Goal: Task Accomplishment & Management: Use online tool/utility

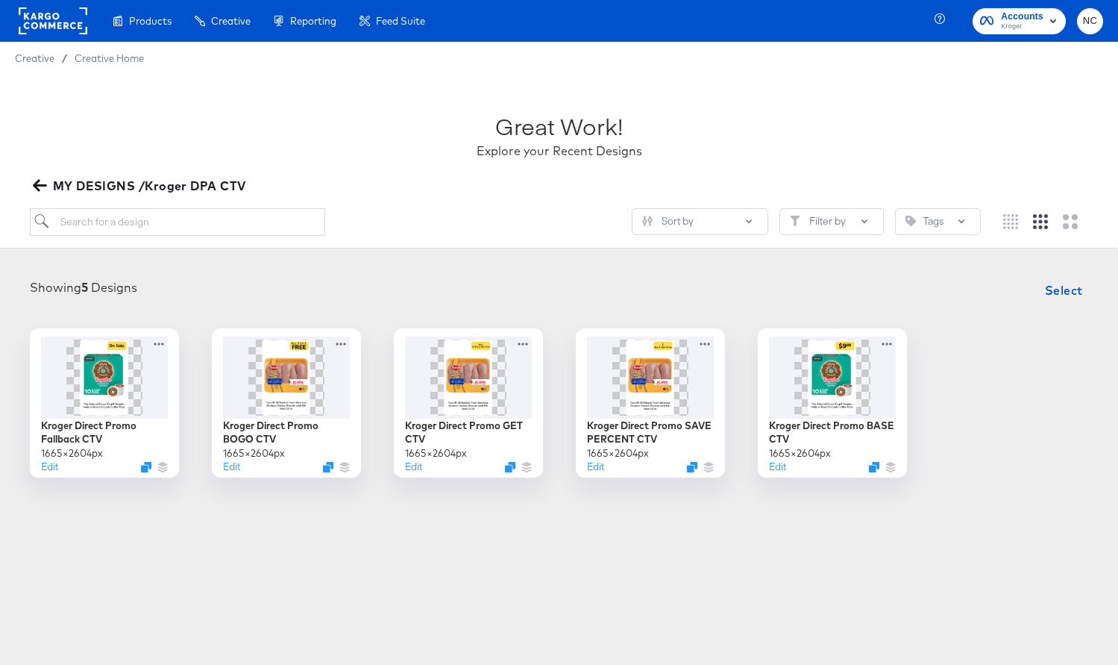
click at [35, 22] on rect at bounding box center [53, 20] width 69 height 27
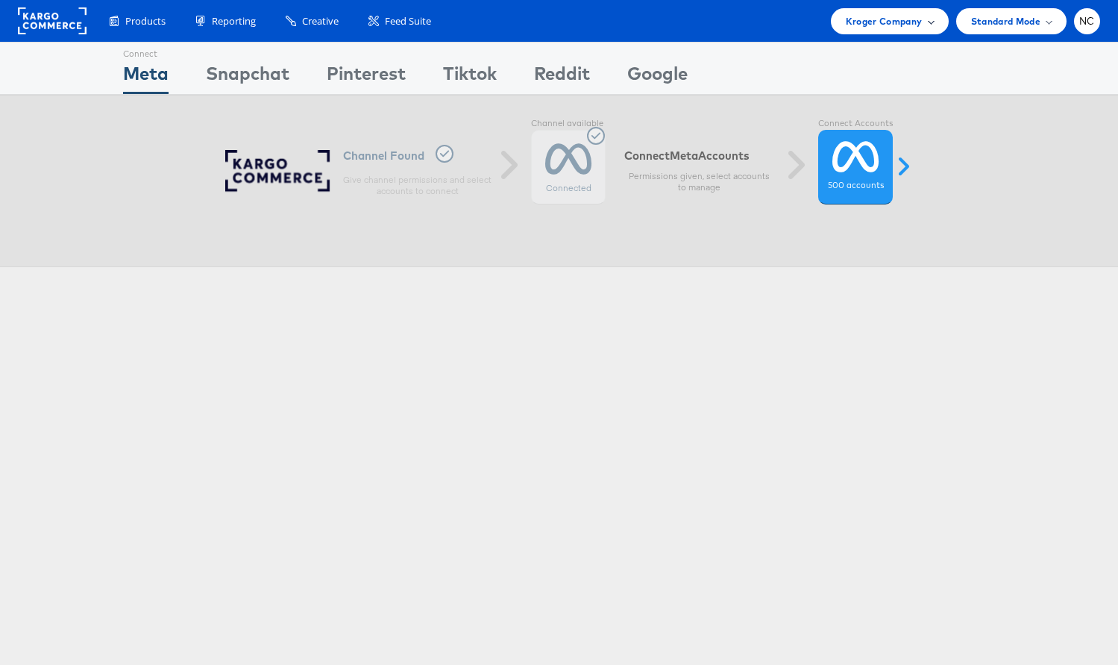
click at [863, 25] on span "Kroger Company" at bounding box center [884, 21] width 77 height 16
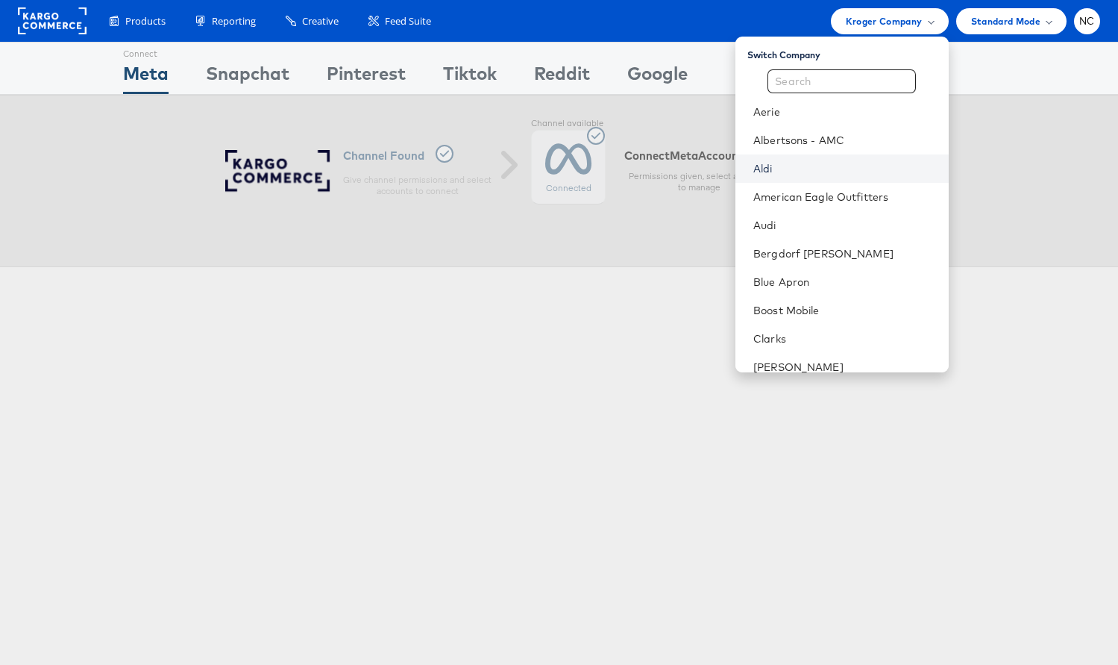
click at [812, 166] on link "Aldi" at bounding box center [844, 168] width 183 height 15
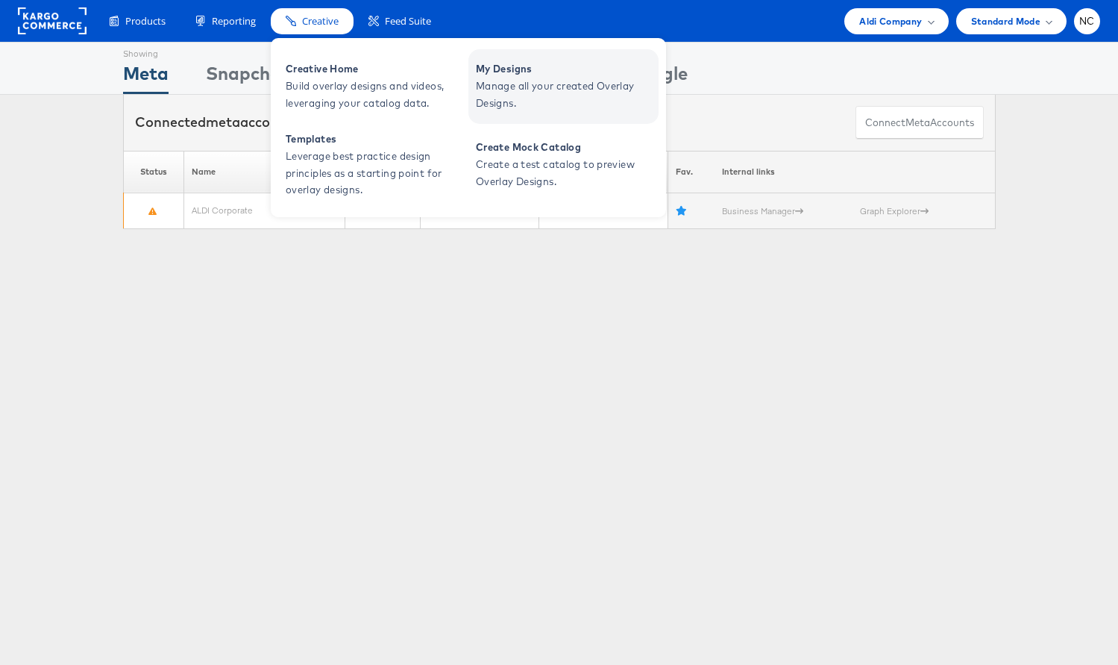
click at [469, 72] on link "My Designs Manage all your created Overlay Designs." at bounding box center [563, 86] width 190 height 75
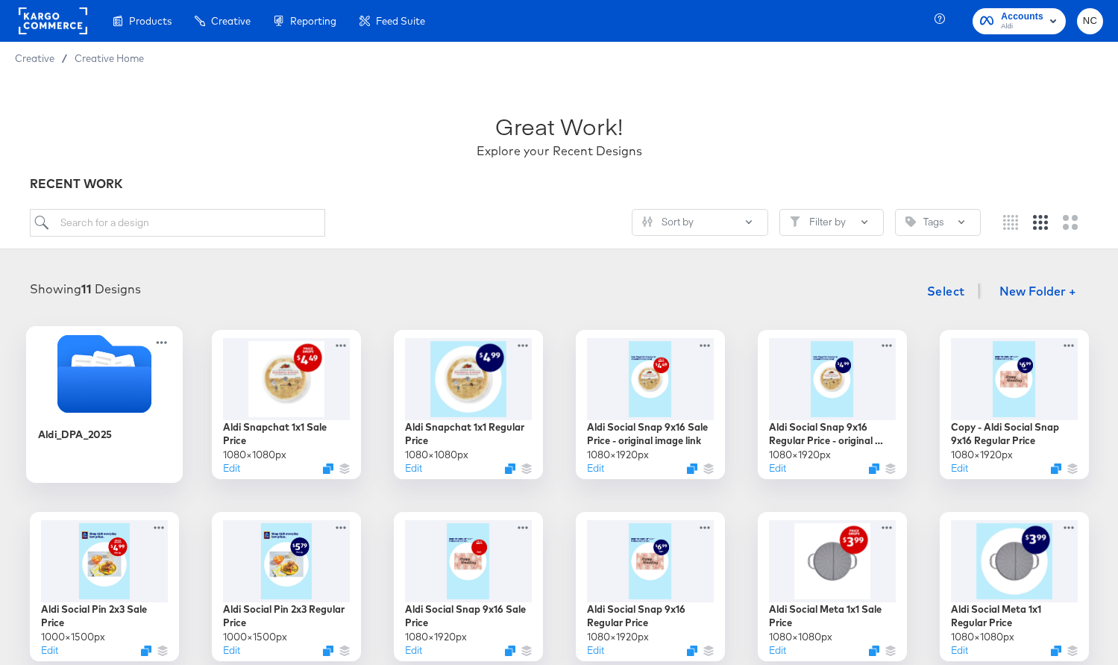
click at [98, 395] on icon "Folder" at bounding box center [104, 389] width 94 height 46
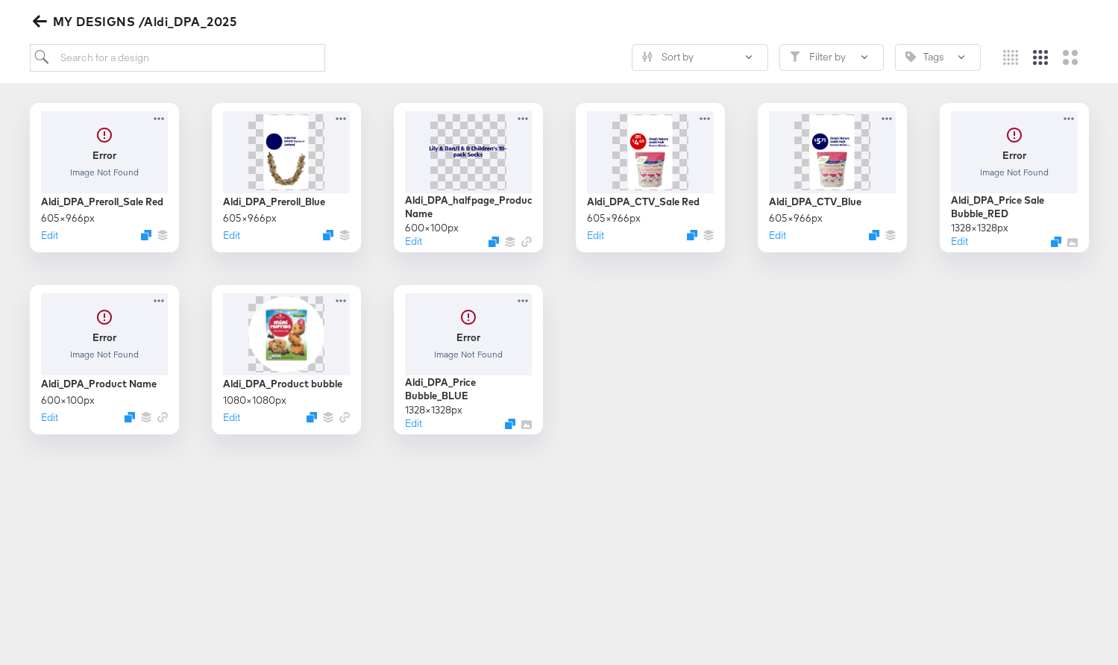
scroll to position [226, 0]
click at [92, 153] on div at bounding box center [104, 150] width 134 height 86
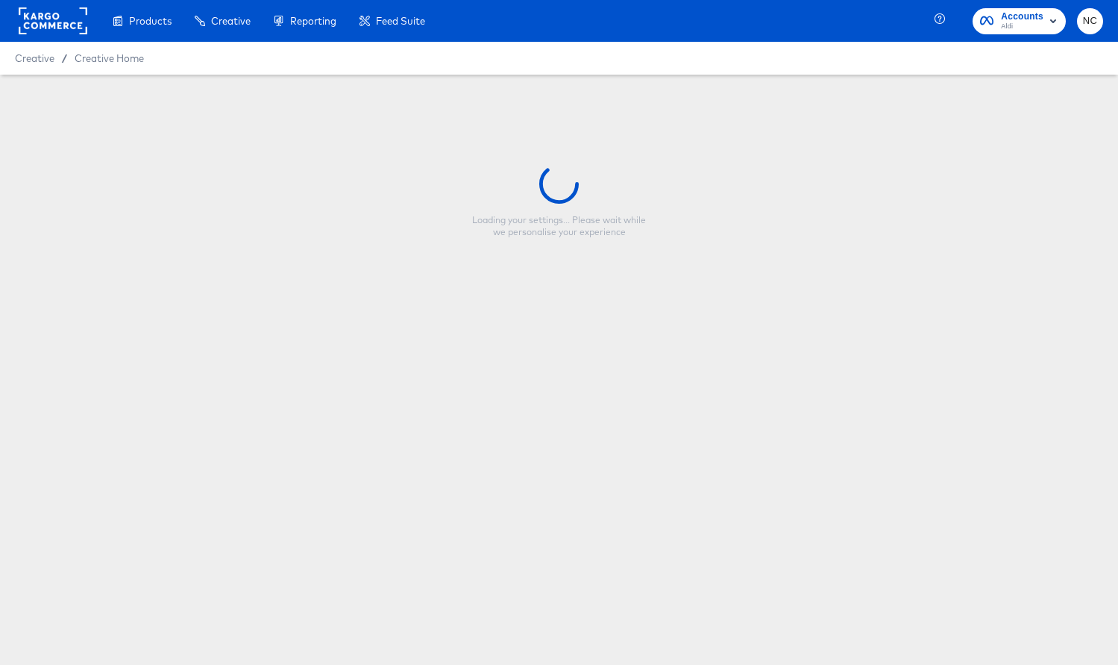
type input "Aldi_DPA_Preroll_Sale Red"
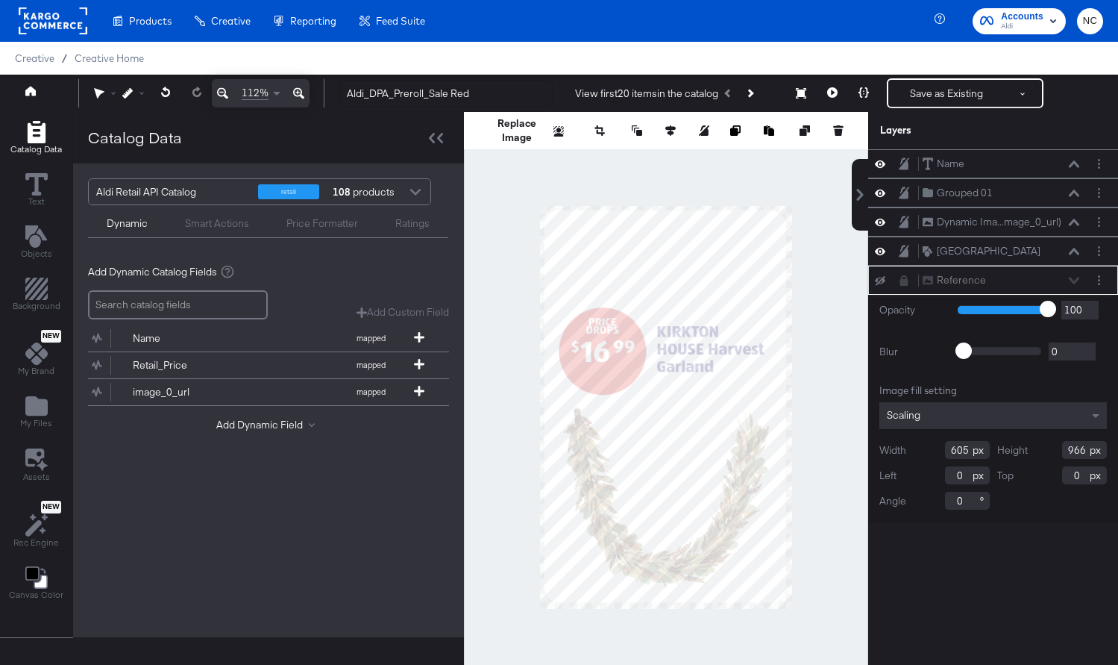
click at [752, 89] on button "Next Product" at bounding box center [749, 93] width 21 height 27
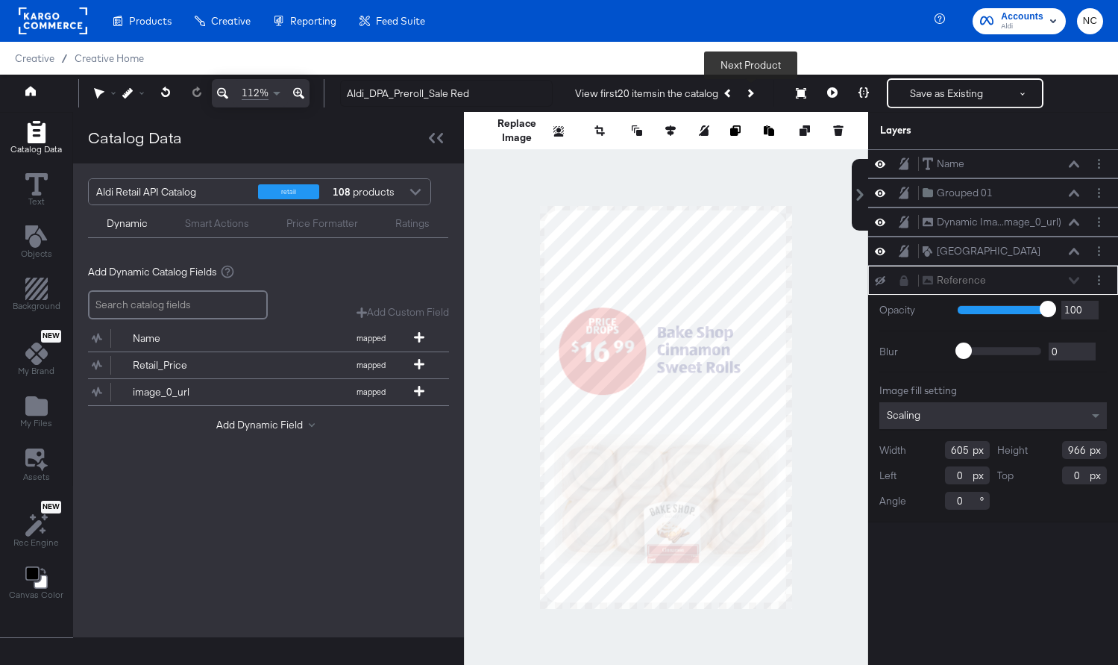
click at [750, 92] on icon "Next Product" at bounding box center [749, 93] width 8 height 8
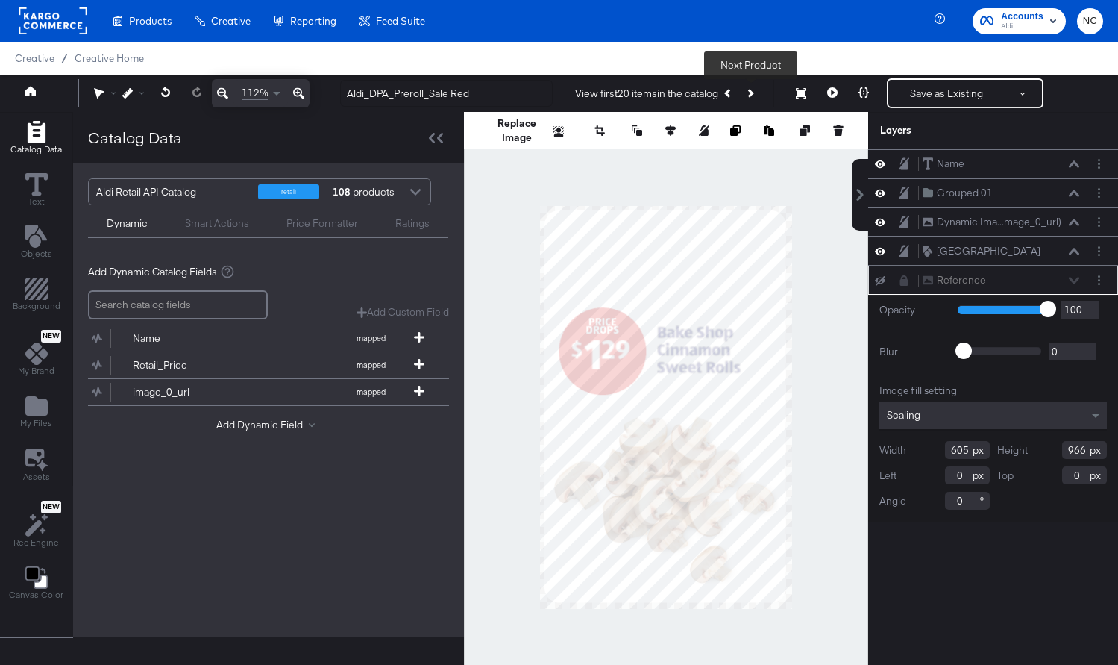
click at [750, 92] on icon "Next Product" at bounding box center [749, 93] width 8 height 8
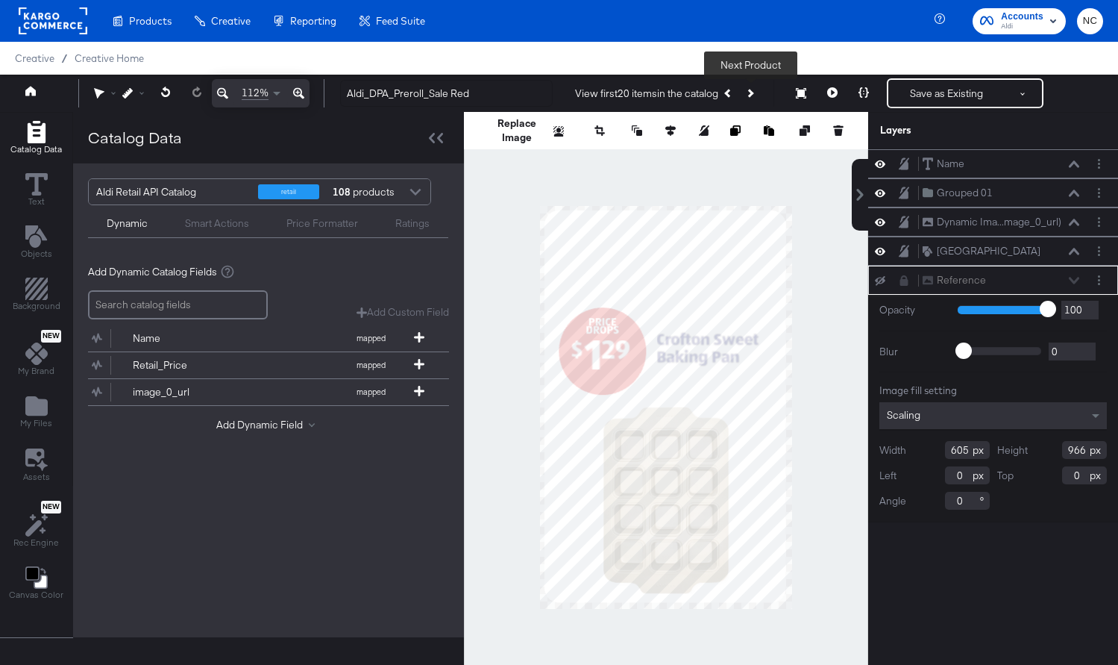
click at [751, 92] on icon "Next Product" at bounding box center [749, 93] width 8 height 8
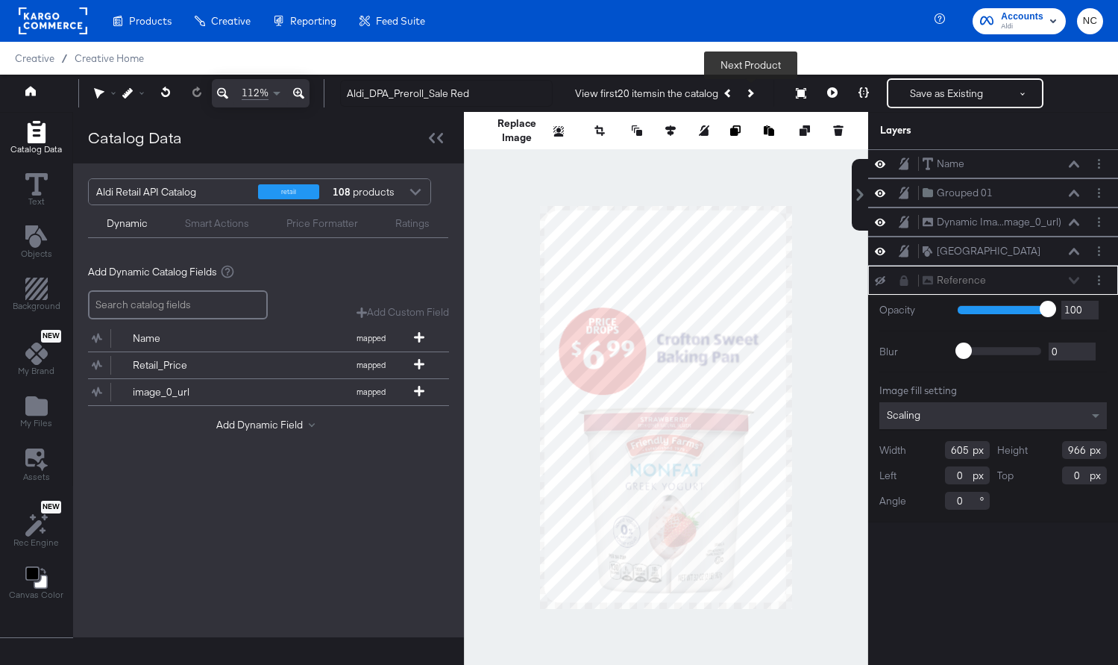
click at [751, 92] on icon "Next Product" at bounding box center [749, 93] width 8 height 8
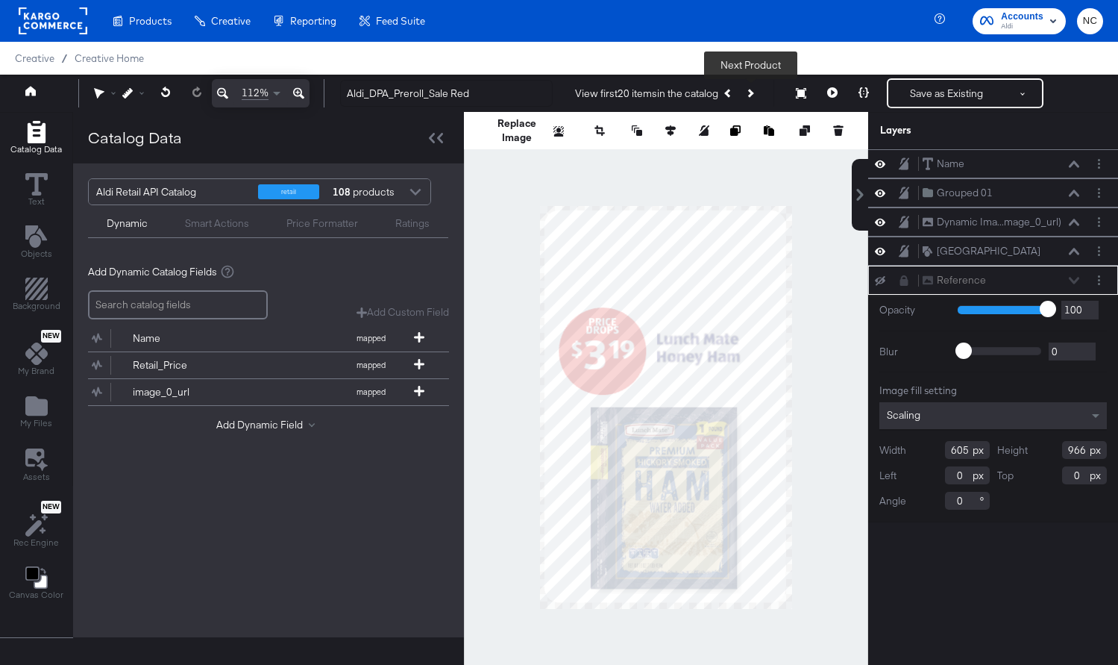
click at [751, 92] on icon "Next Product" at bounding box center [749, 93] width 8 height 8
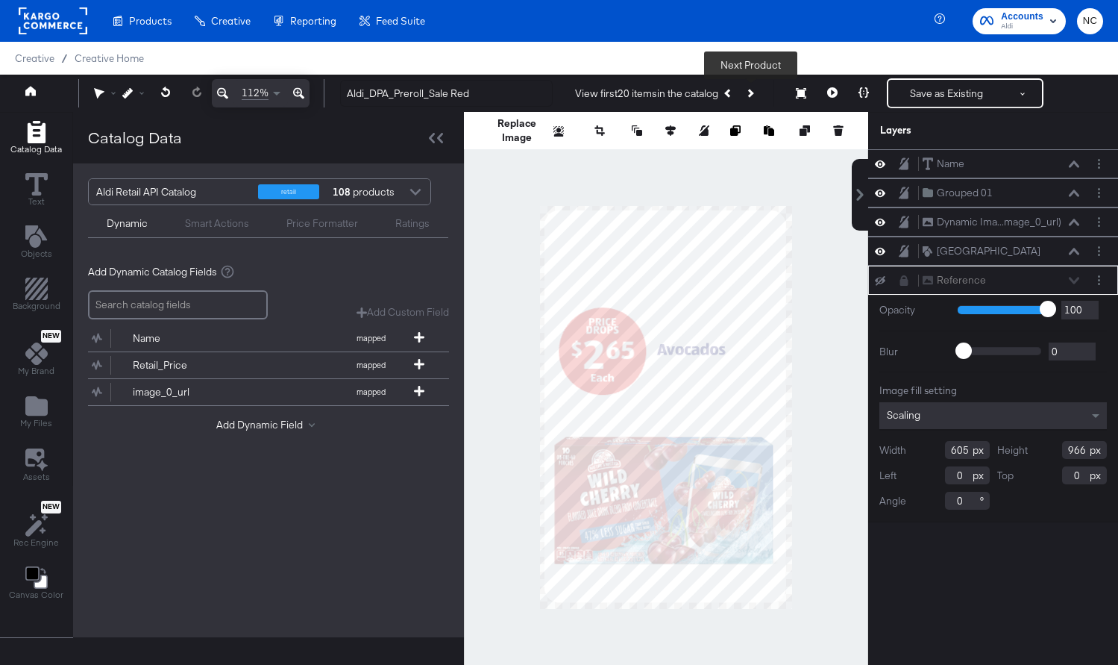
click at [749, 98] on button "Next Product" at bounding box center [749, 93] width 21 height 27
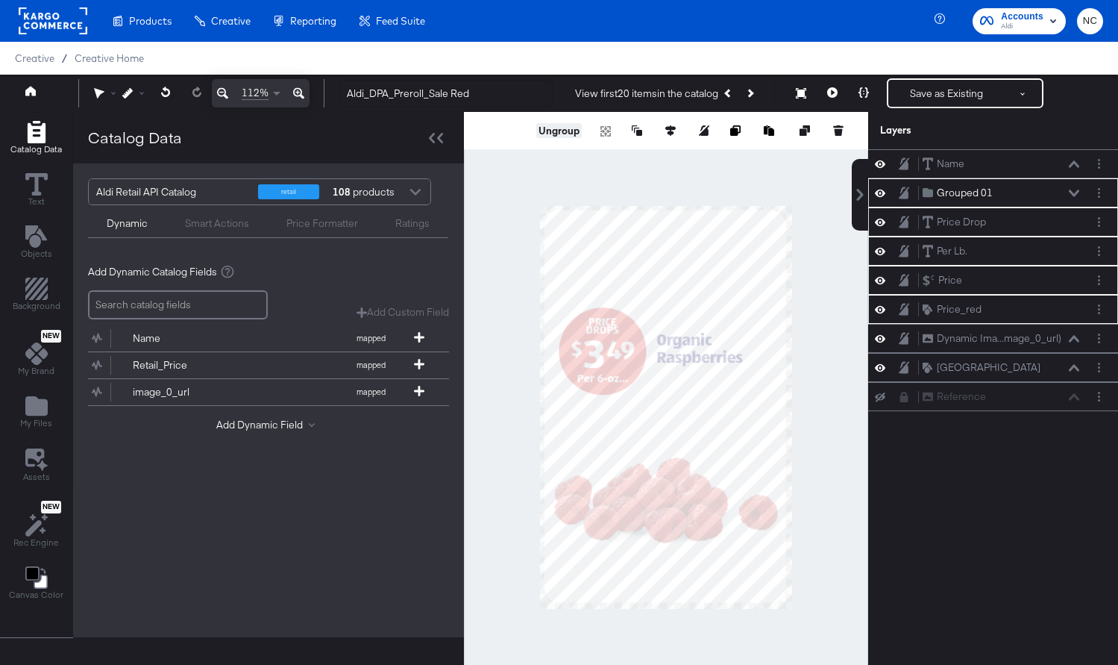
click at [565, 132] on button "Ungroup" at bounding box center [558, 130] width 45 height 15
click at [714, 195] on div at bounding box center [666, 407] width 404 height 591
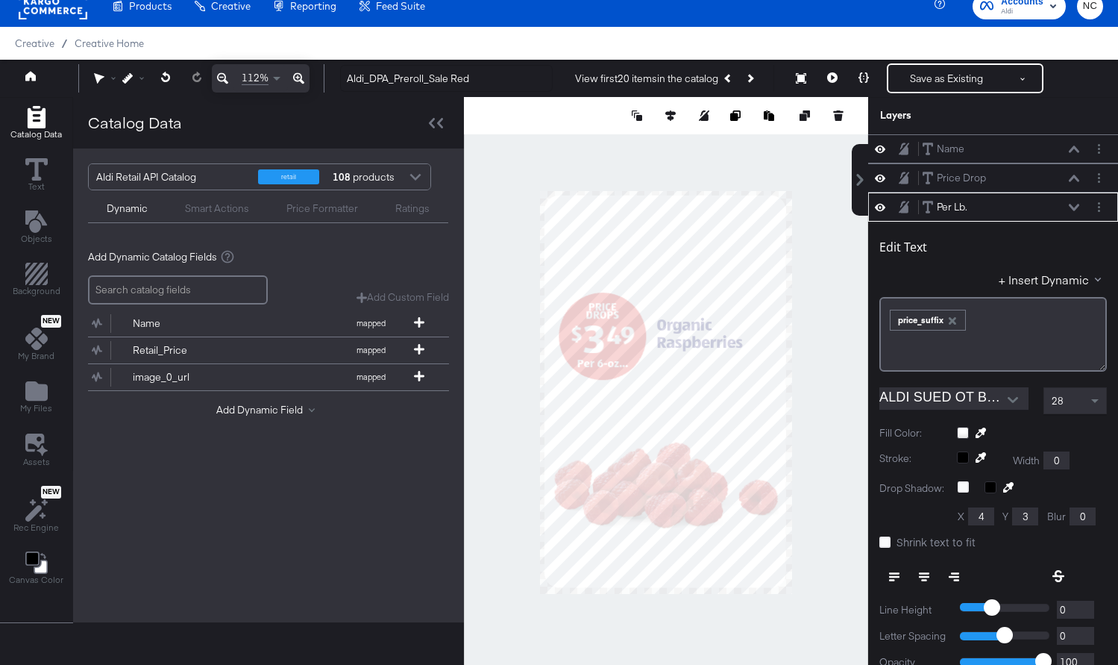
scroll to position [58, 0]
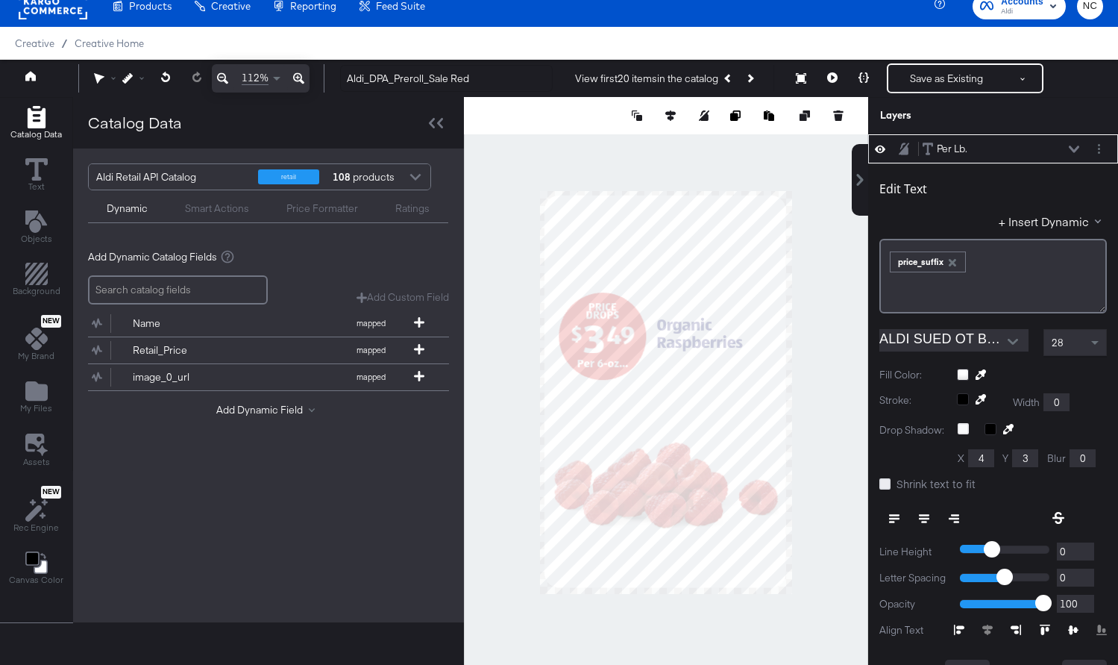
click at [890, 480] on icon at bounding box center [884, 483] width 11 height 11
click at [0, 0] on input "Shrink text to fit" at bounding box center [0, 0] width 0 height 0
click at [775, 173] on div at bounding box center [666, 392] width 404 height 591
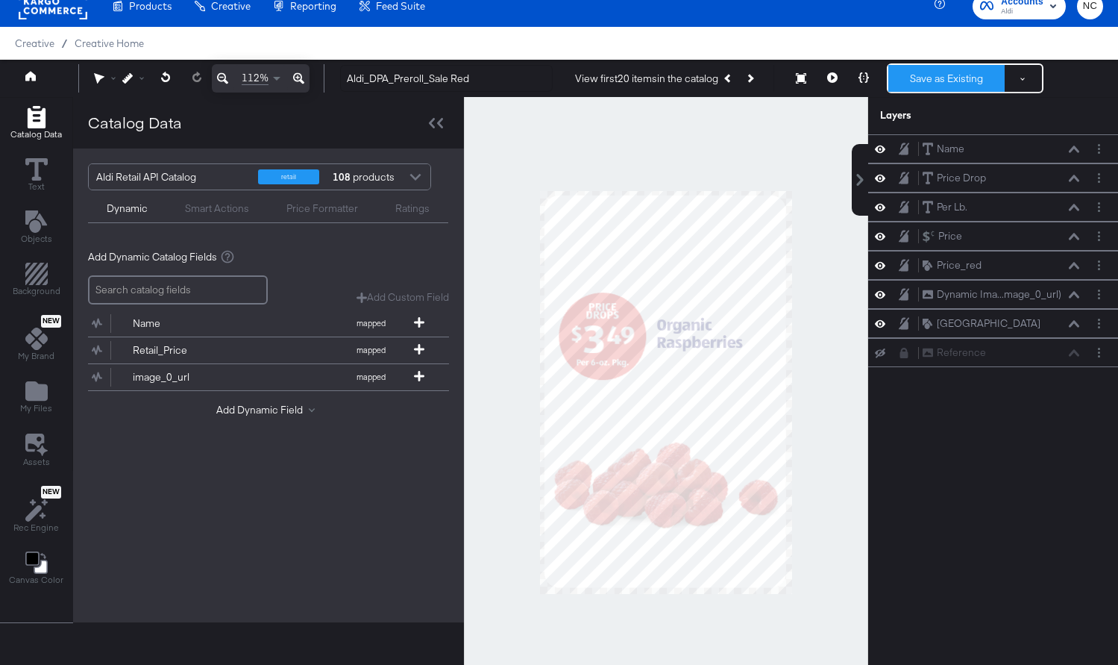
click at [919, 80] on button "Save as Existing" at bounding box center [946, 78] width 116 height 27
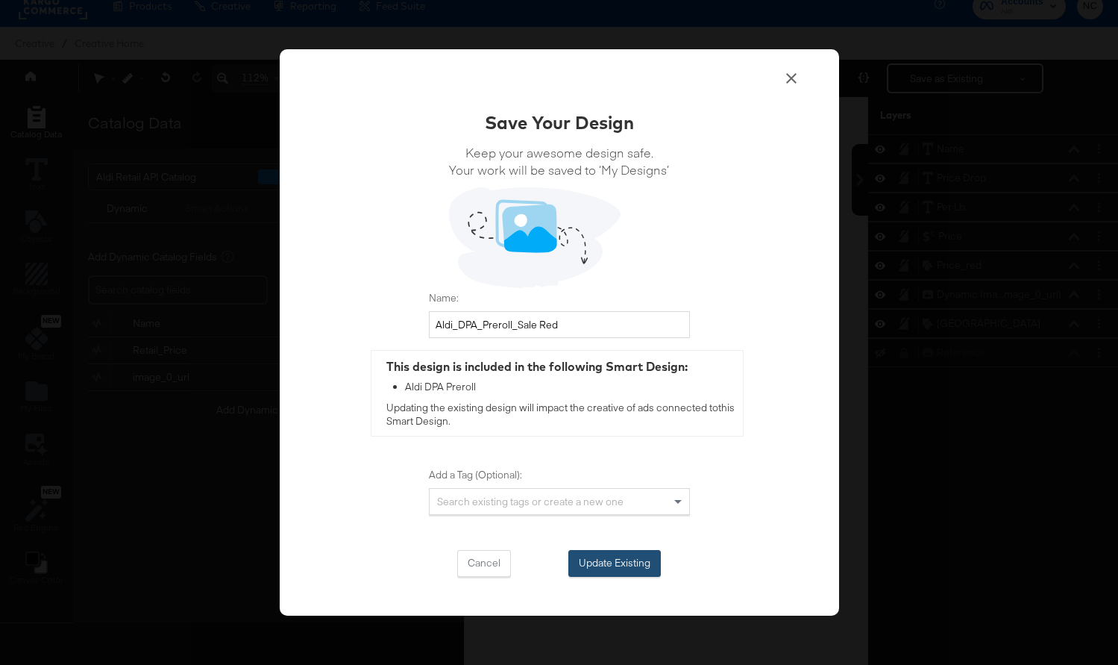
click at [624, 569] on button "Update Existing" at bounding box center [614, 563] width 92 height 27
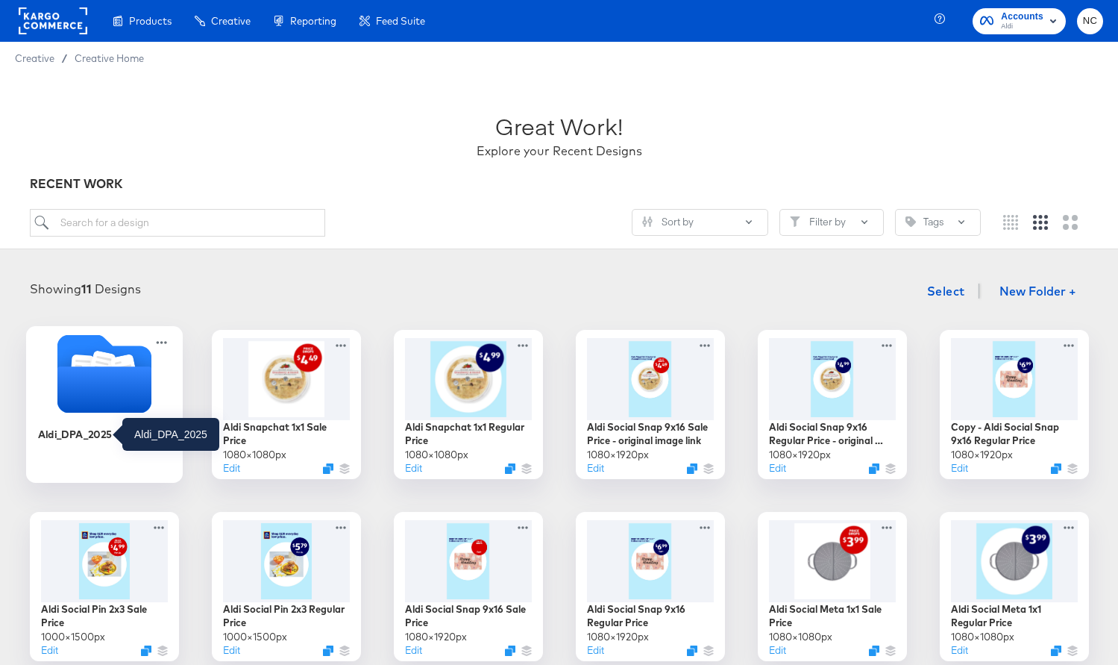
click at [103, 438] on div "Aldi_DPA_2025" at bounding box center [74, 434] width 75 height 14
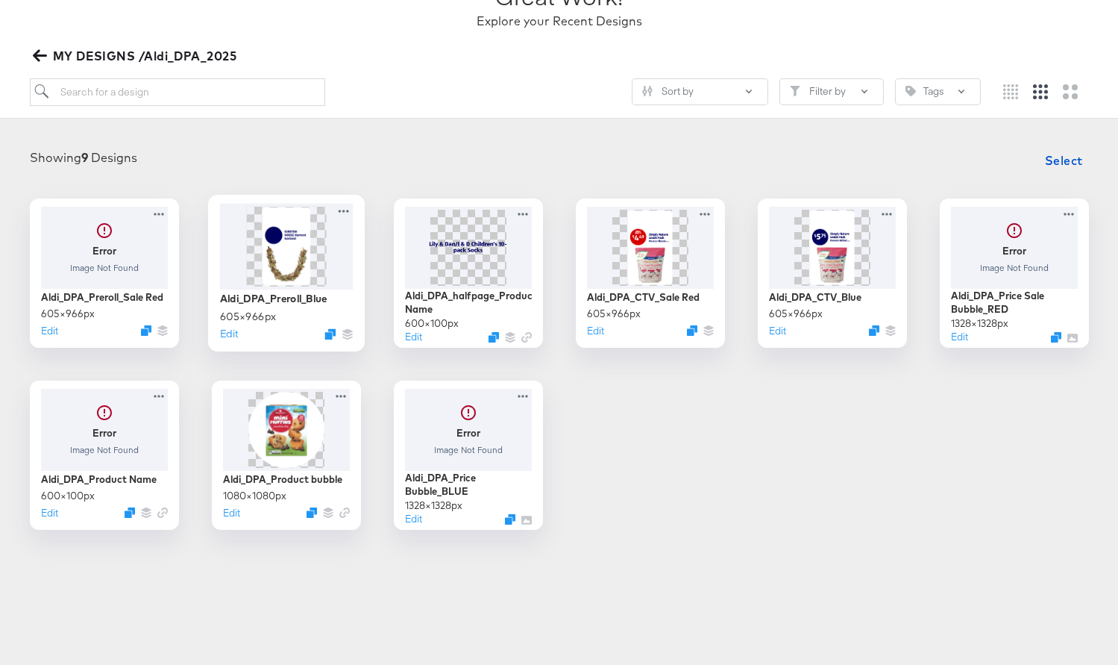
scroll to position [131, 0]
click at [263, 260] on img at bounding box center [286, 244] width 50 height 80
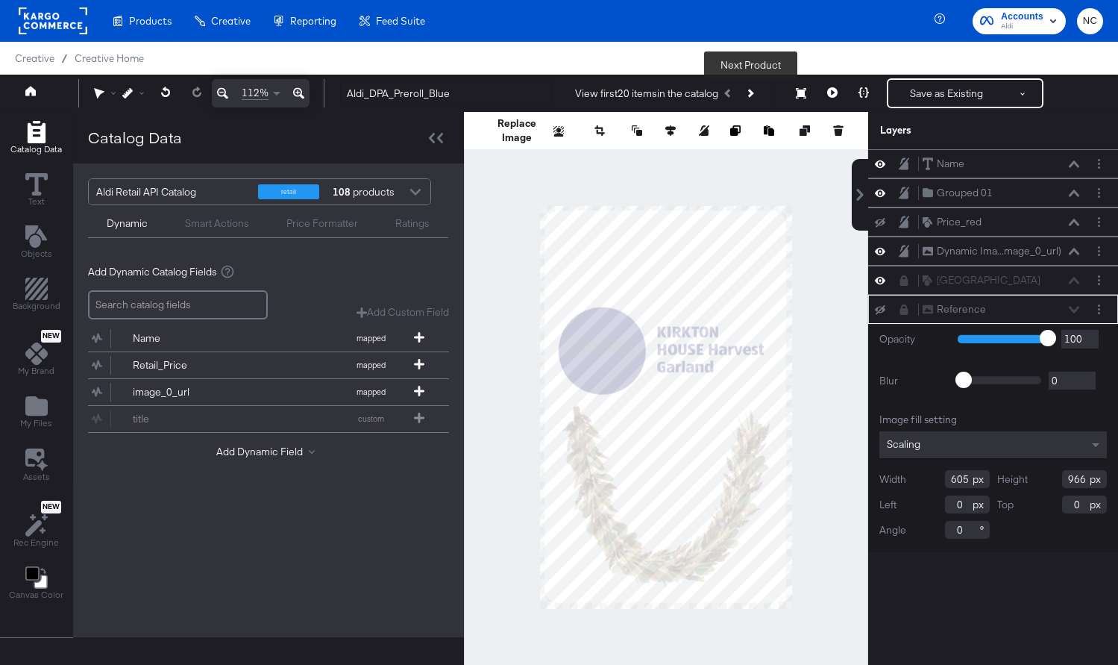
click at [752, 94] on icon "Next Product" at bounding box center [749, 93] width 8 height 8
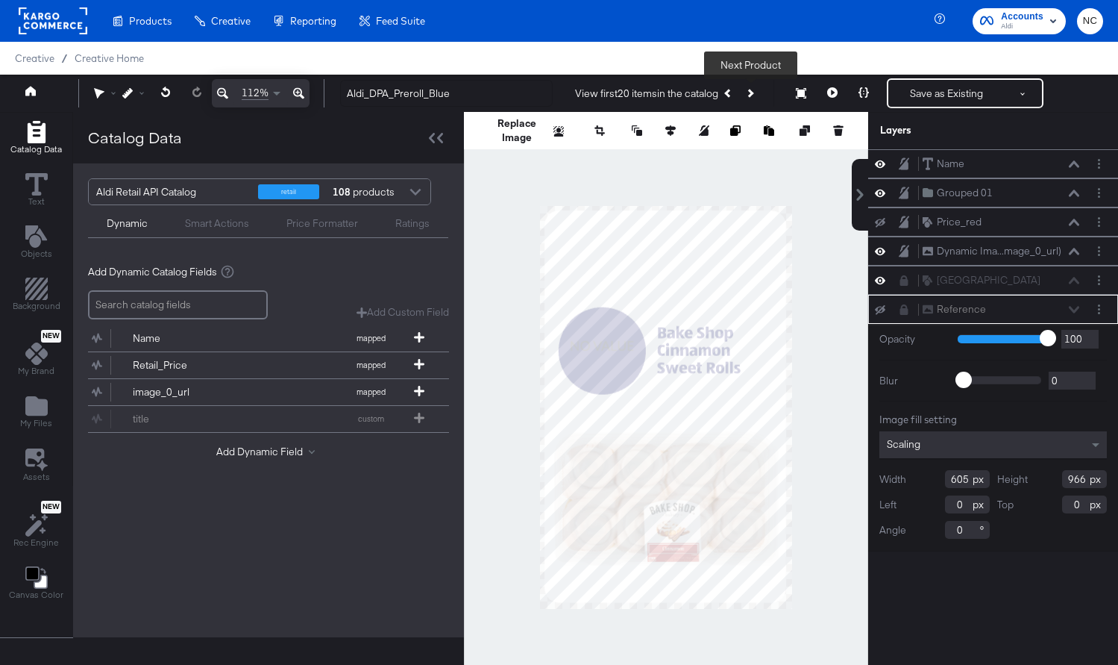
click at [749, 98] on button "Next Product" at bounding box center [749, 93] width 21 height 27
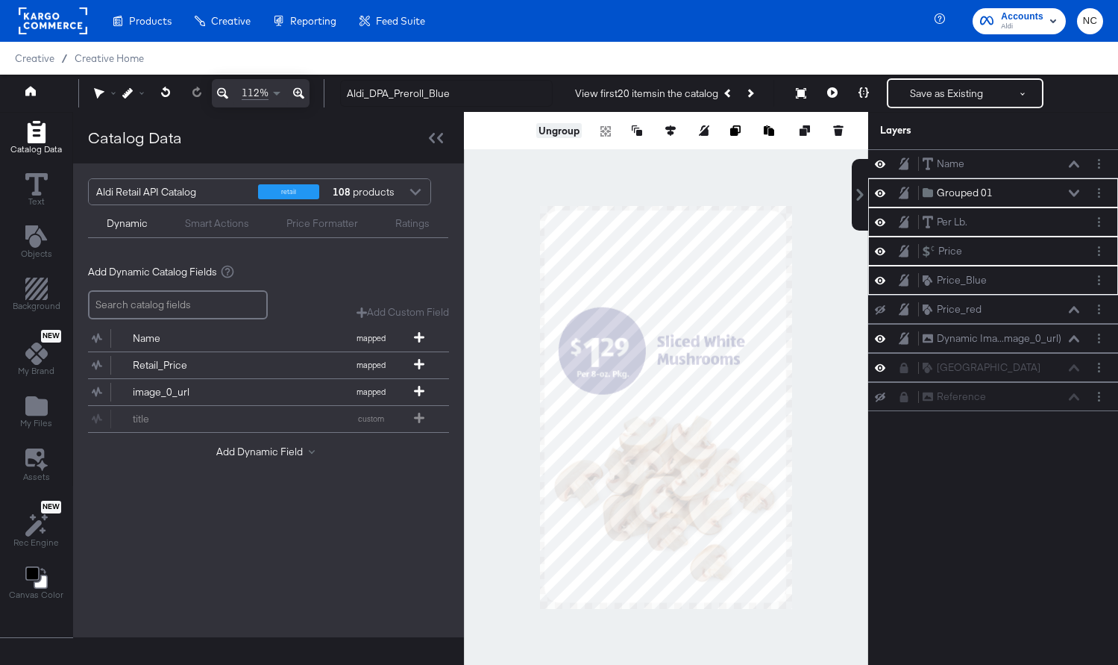
click at [561, 134] on button "Ungroup" at bounding box center [558, 130] width 45 height 15
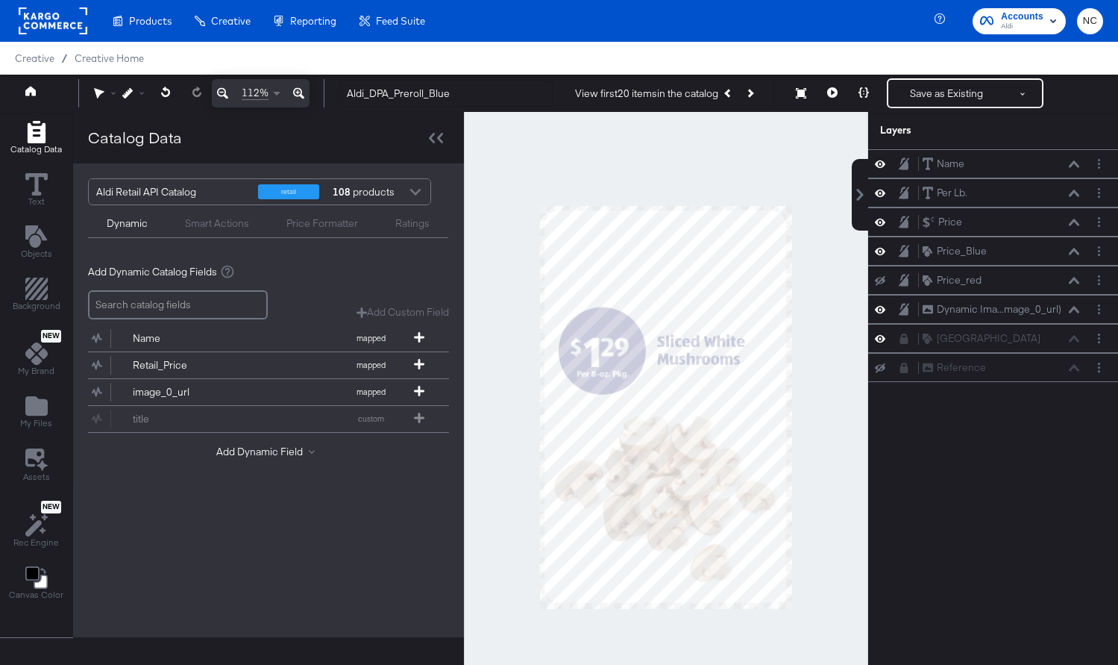
click at [506, 394] on div at bounding box center [666, 407] width 404 height 591
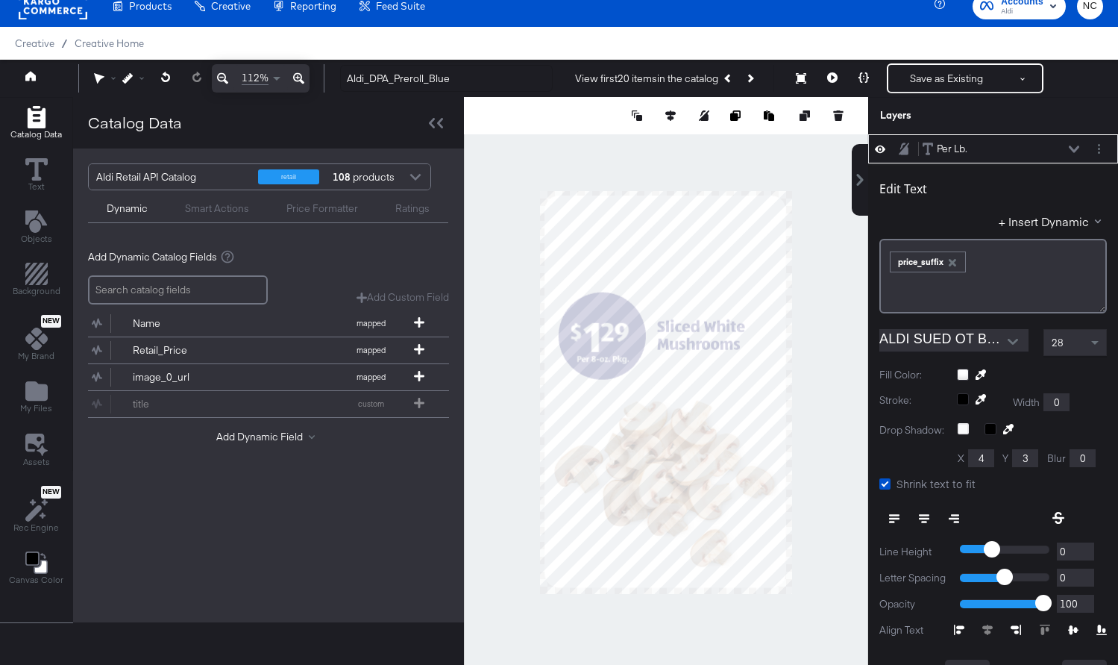
click at [705, 161] on div at bounding box center [666, 392] width 404 height 591
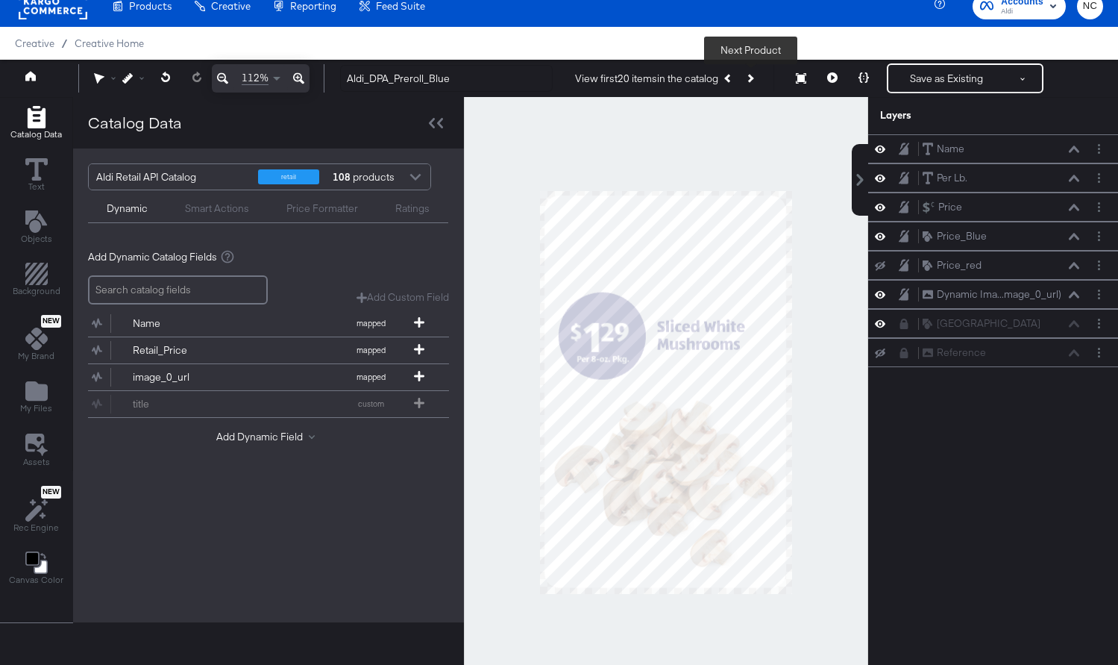
click at [750, 80] on icon "Next Product" at bounding box center [749, 78] width 8 height 8
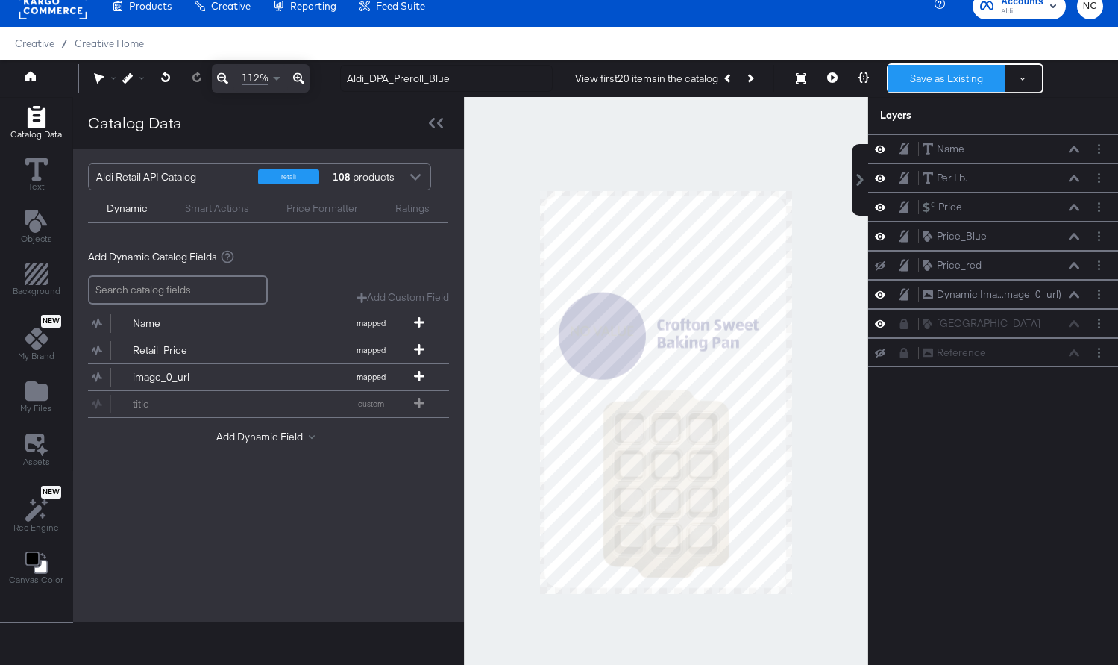
click at [922, 79] on button "Save as Existing" at bounding box center [946, 78] width 116 height 27
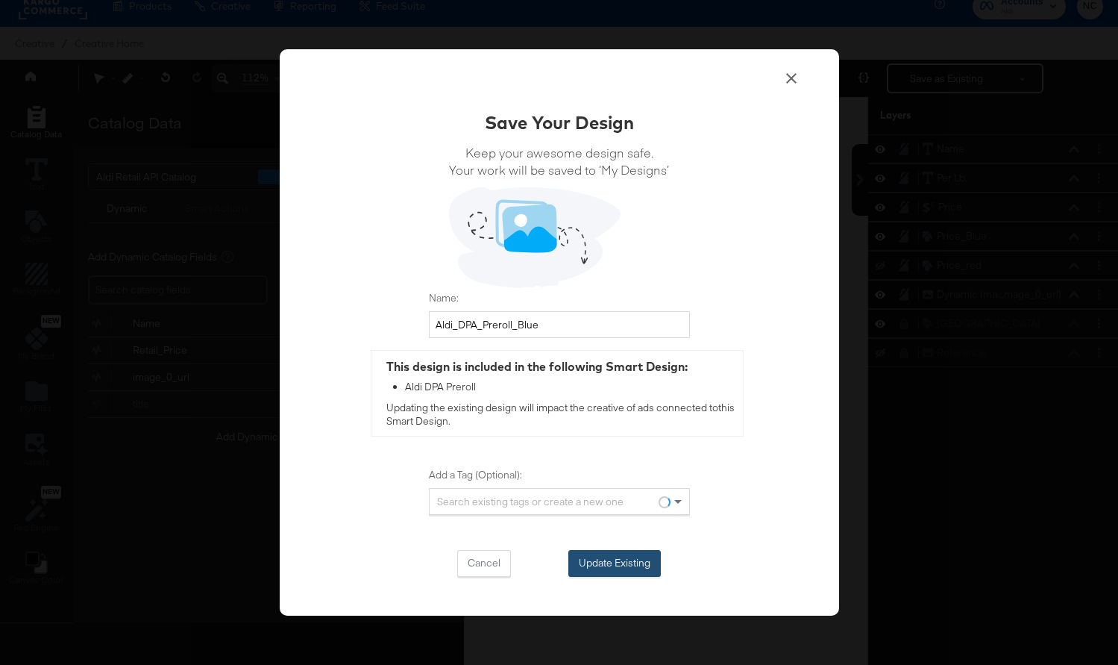
click at [624, 566] on button "Update Existing" at bounding box center [614, 563] width 92 height 27
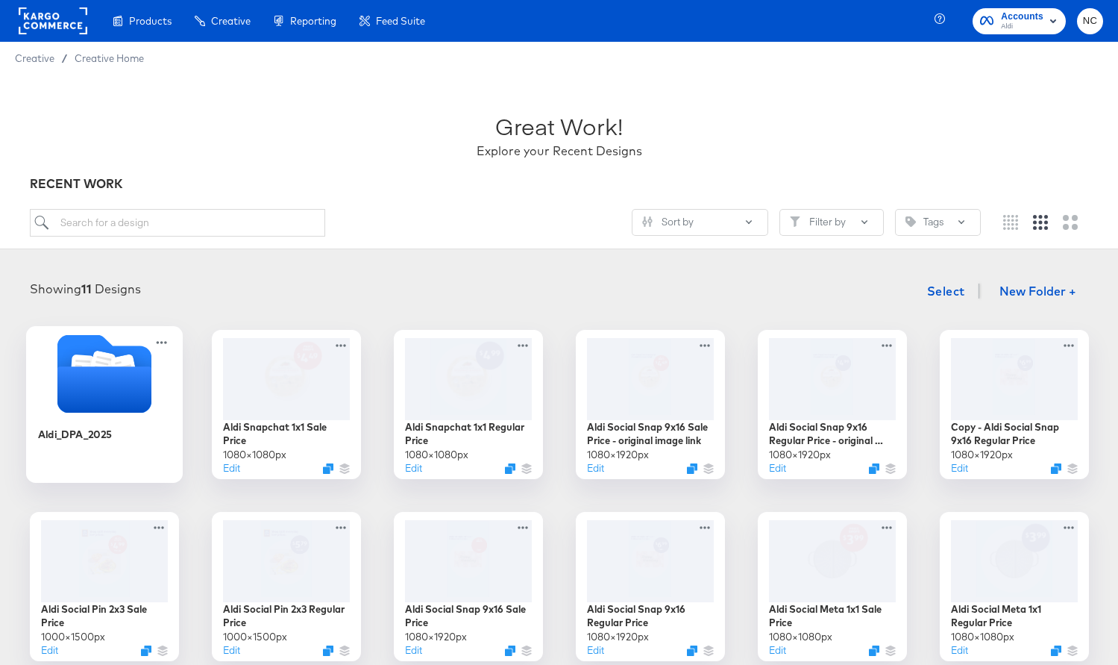
click at [138, 378] on icon "Folder" at bounding box center [104, 389] width 94 height 46
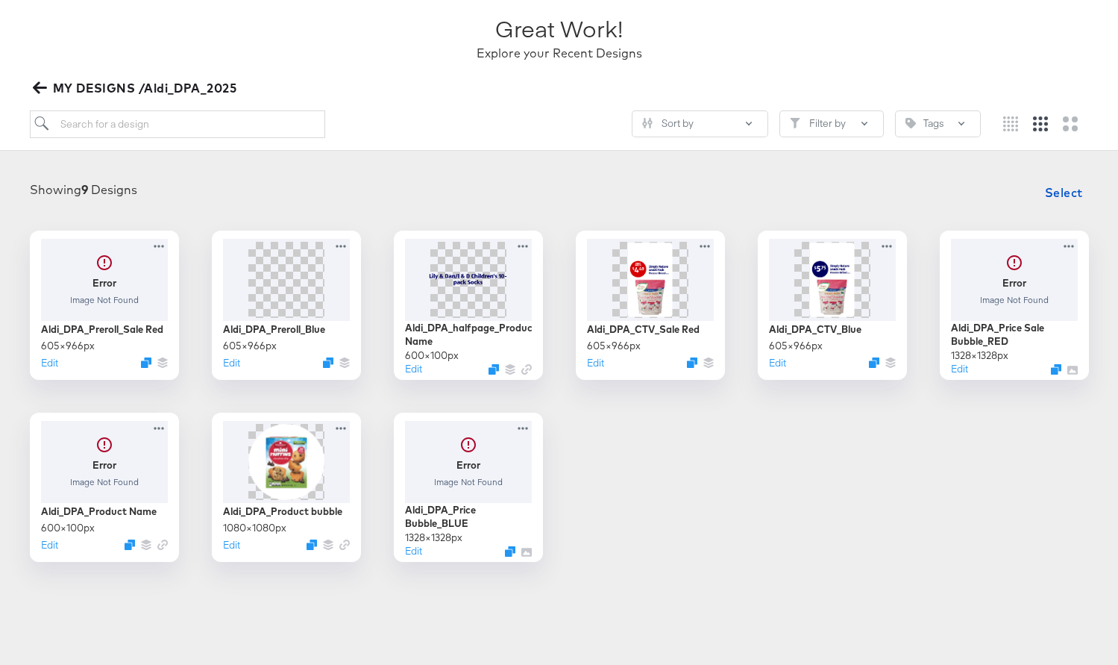
scroll to position [107, 0]
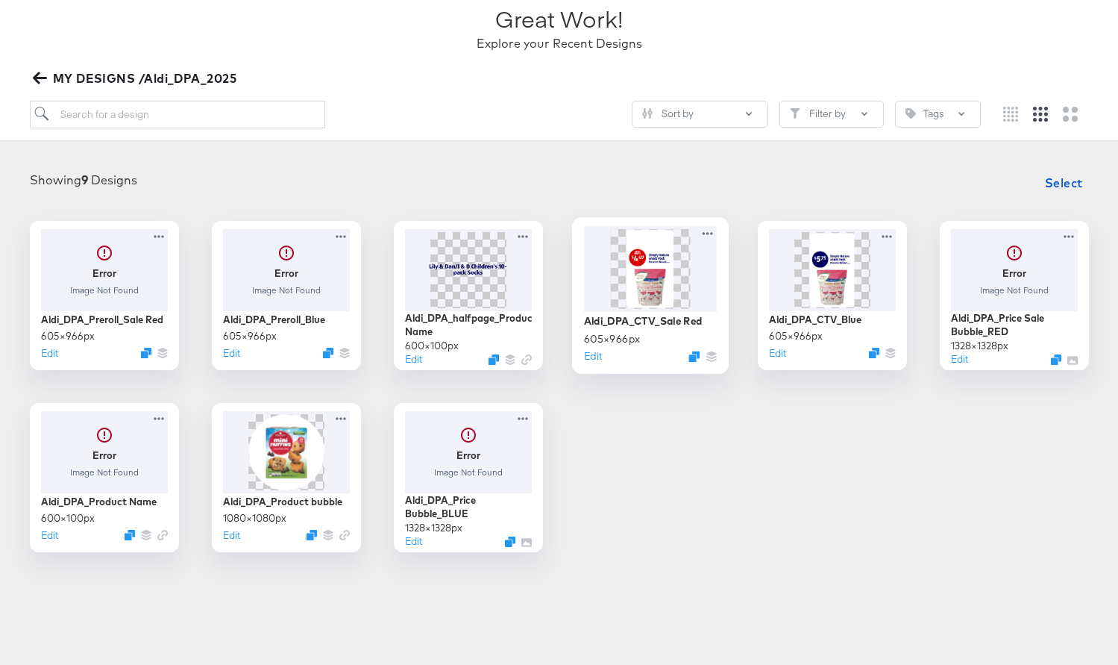
click at [664, 282] on img at bounding box center [650, 268] width 50 height 80
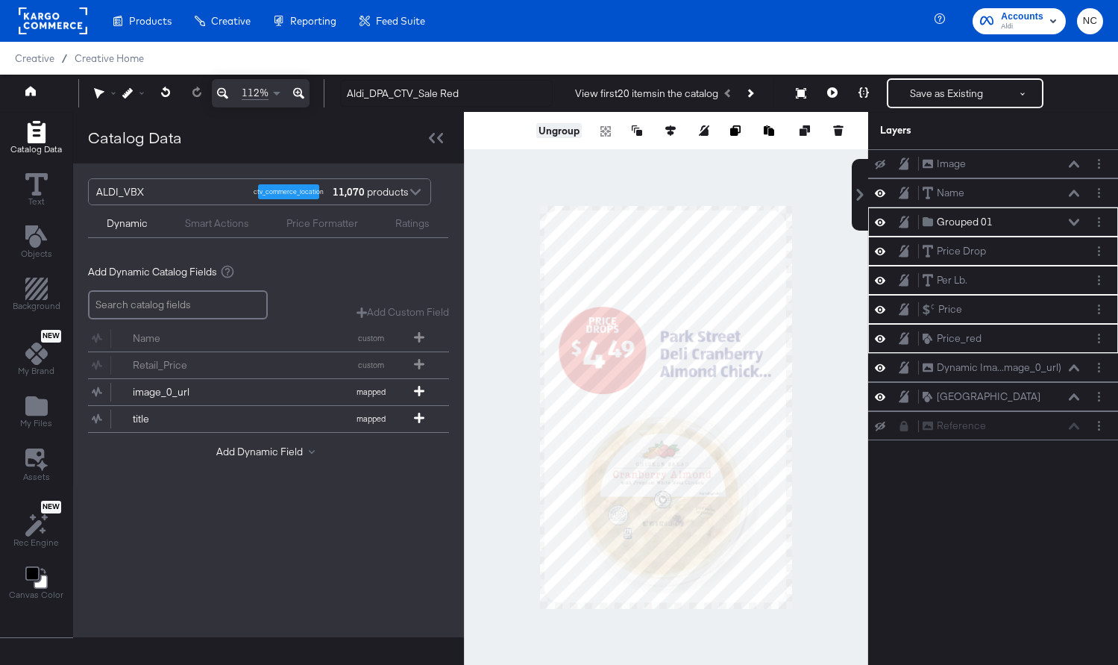
click at [572, 136] on button "Ungroup" at bounding box center [558, 130] width 45 height 15
click at [509, 401] on div at bounding box center [666, 407] width 404 height 591
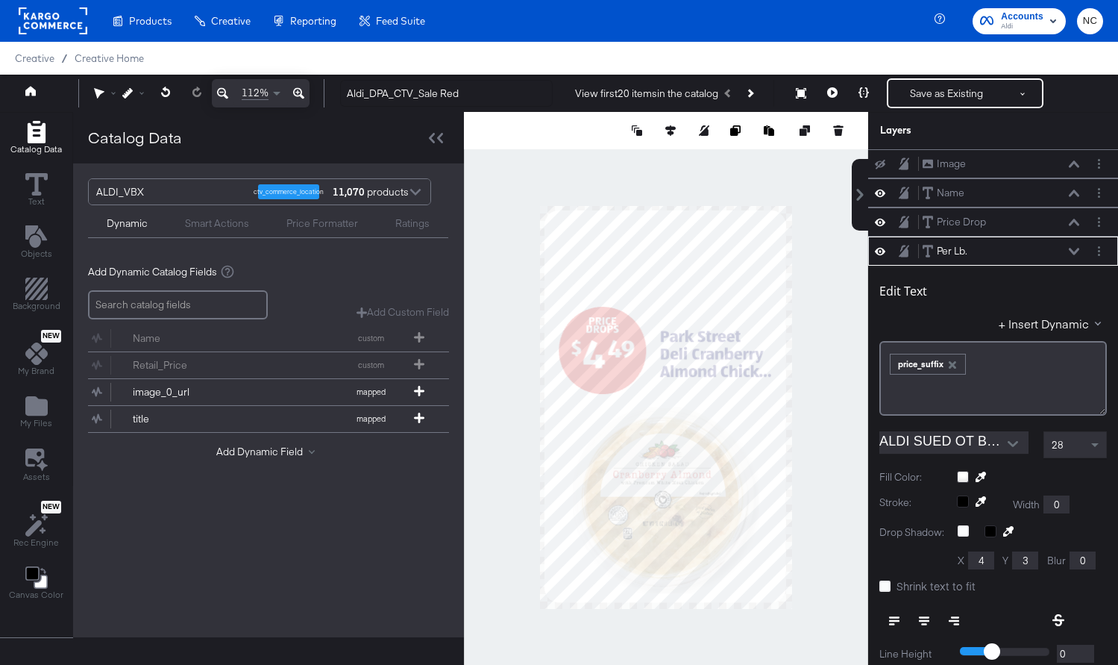
scroll to position [87, 0]
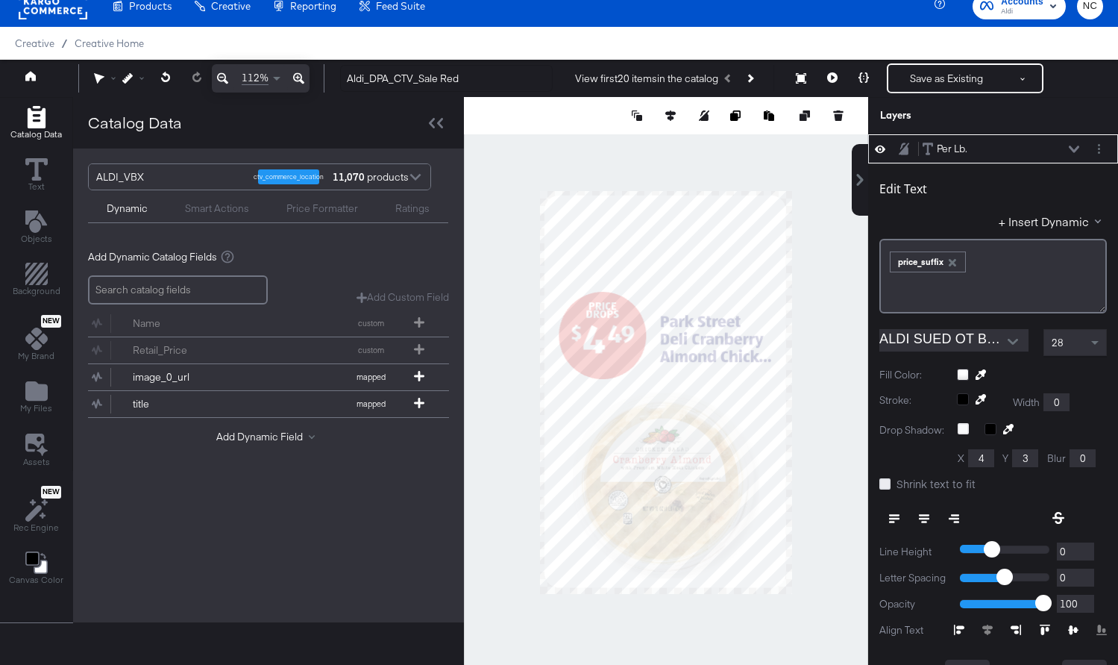
click at [888, 483] on icon at bounding box center [884, 483] width 11 height 11
click at [0, 0] on input "Shrink text to fit" at bounding box center [0, 0] width 0 height 0
click at [925, 75] on button "Save as Existing" at bounding box center [946, 78] width 116 height 27
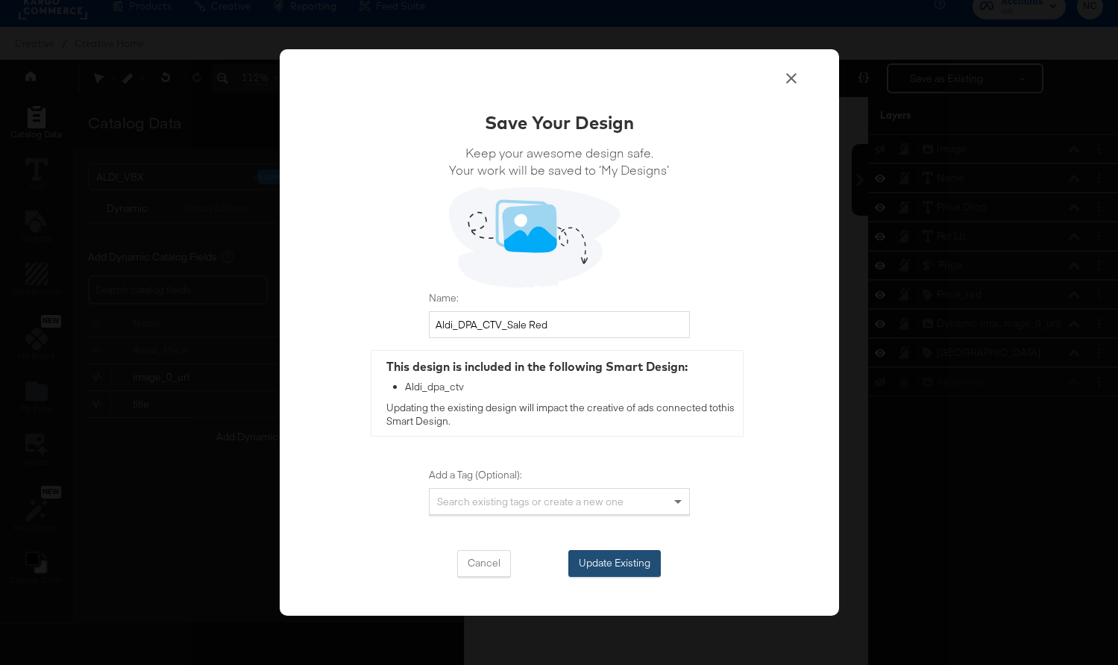
click at [625, 561] on button "Update Existing" at bounding box center [614, 563] width 92 height 27
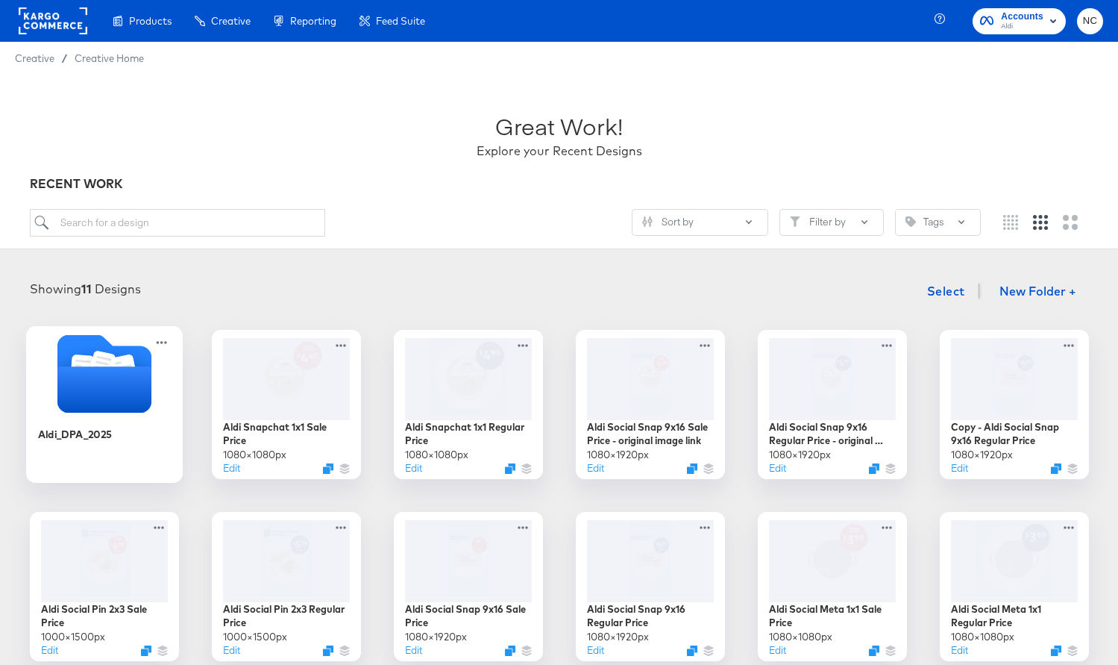
click at [142, 355] on icon "Folder" at bounding box center [104, 373] width 94 height 78
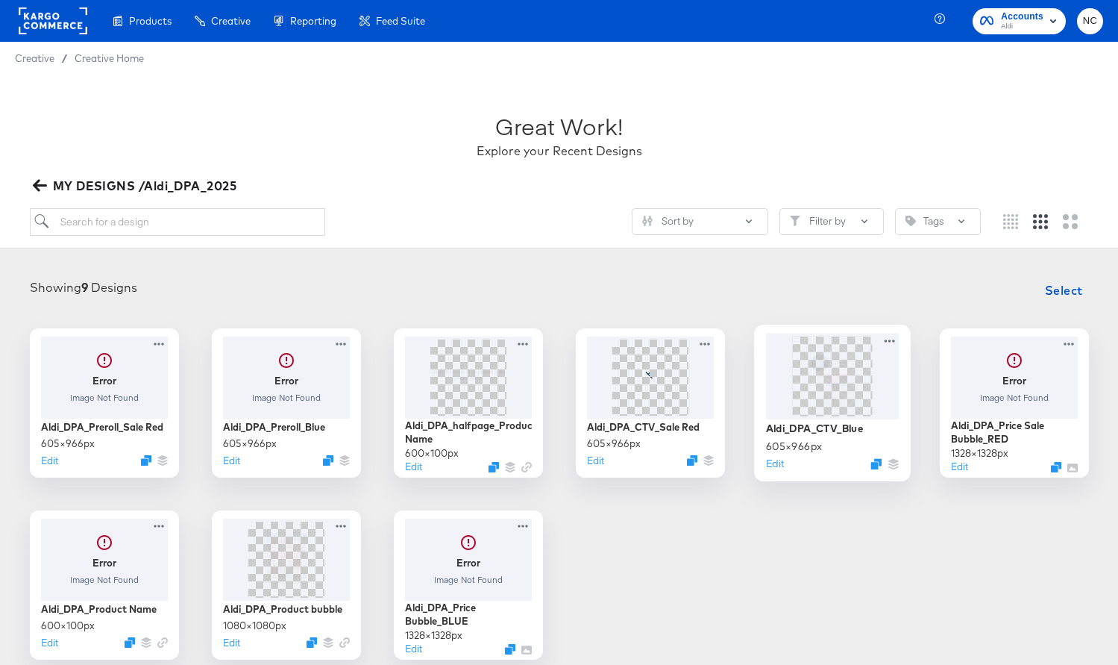
click at [829, 392] on img at bounding box center [832, 376] width 50 height 80
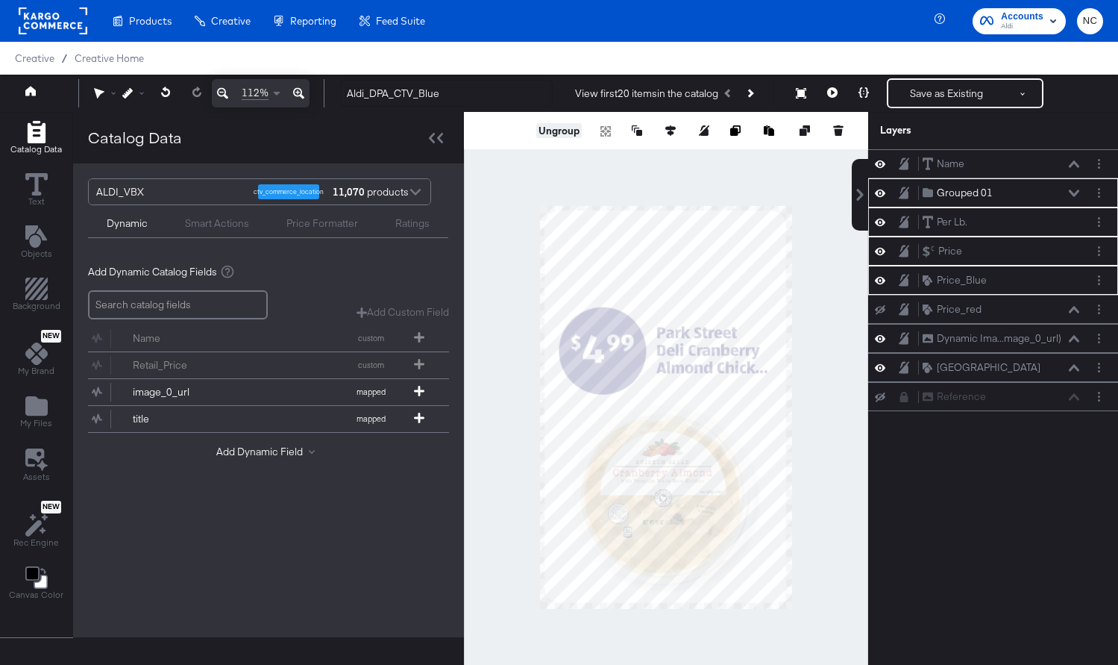
click at [558, 131] on button "Ungroup" at bounding box center [558, 130] width 45 height 15
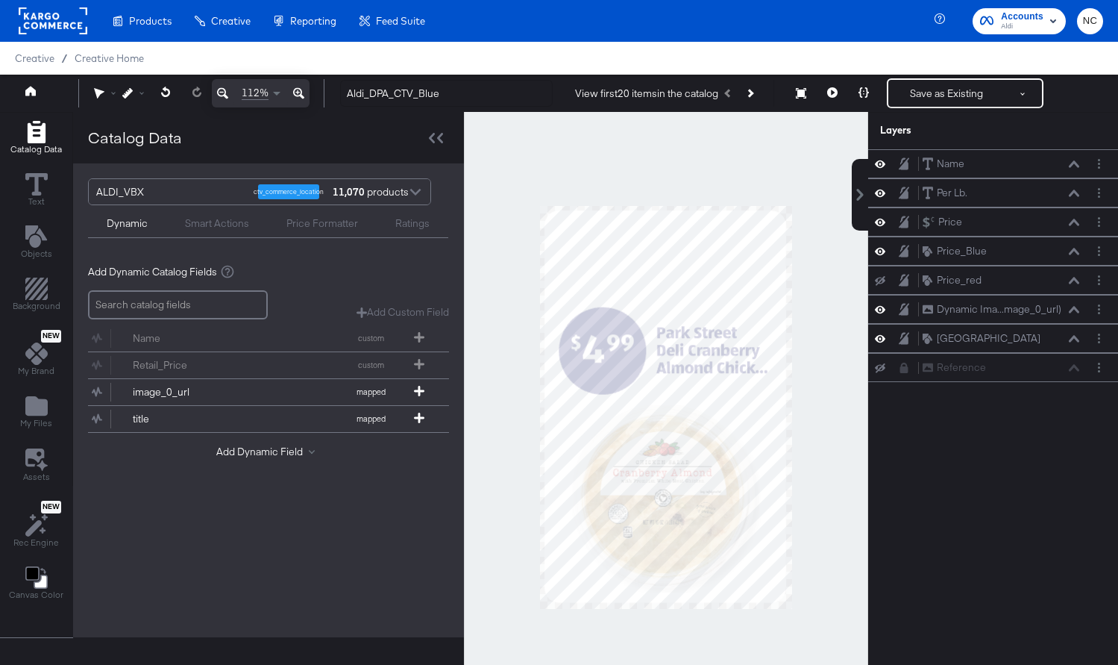
click at [505, 301] on div at bounding box center [666, 407] width 404 height 591
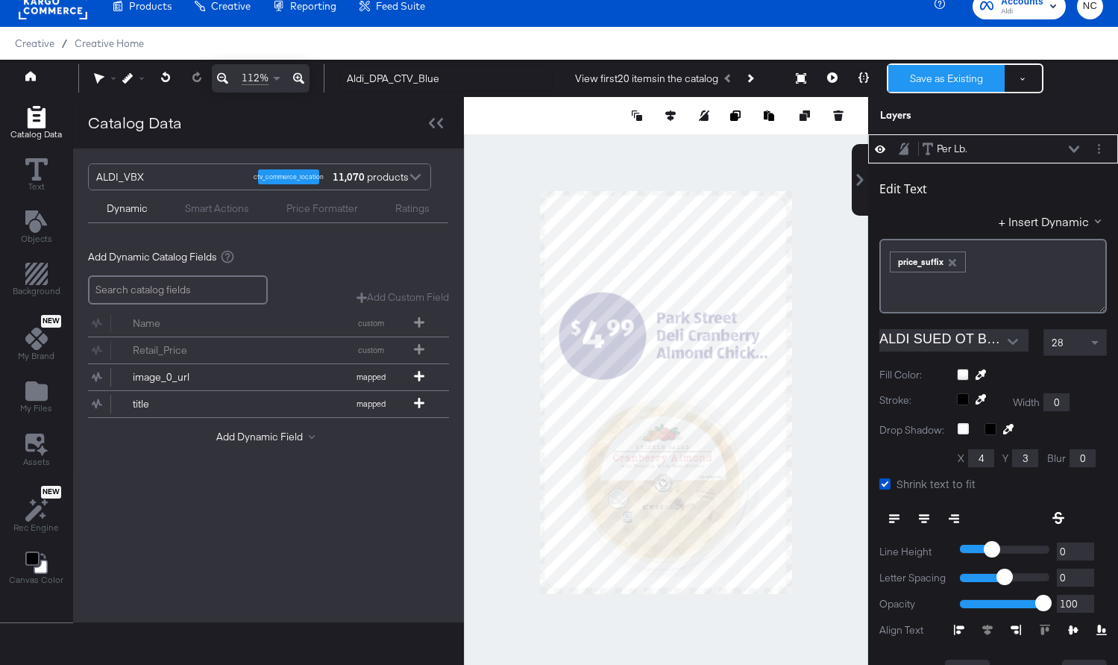
click at [947, 84] on button "Save as Existing" at bounding box center [946, 78] width 116 height 27
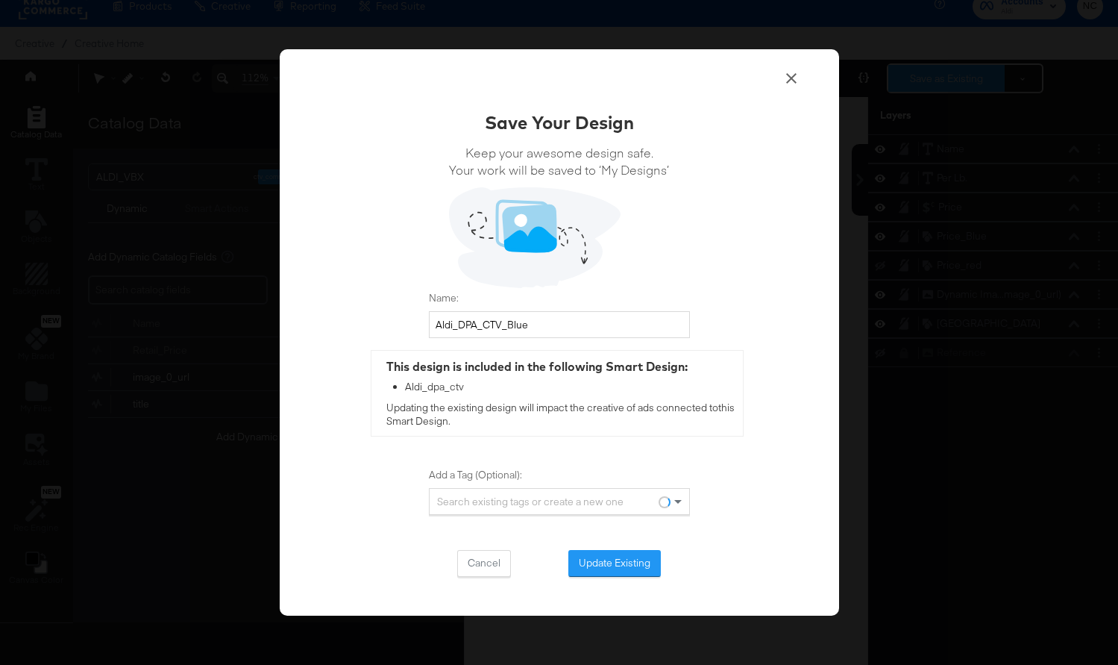
scroll to position [0, 0]
click at [606, 564] on button "Update Existing" at bounding box center [614, 563] width 92 height 27
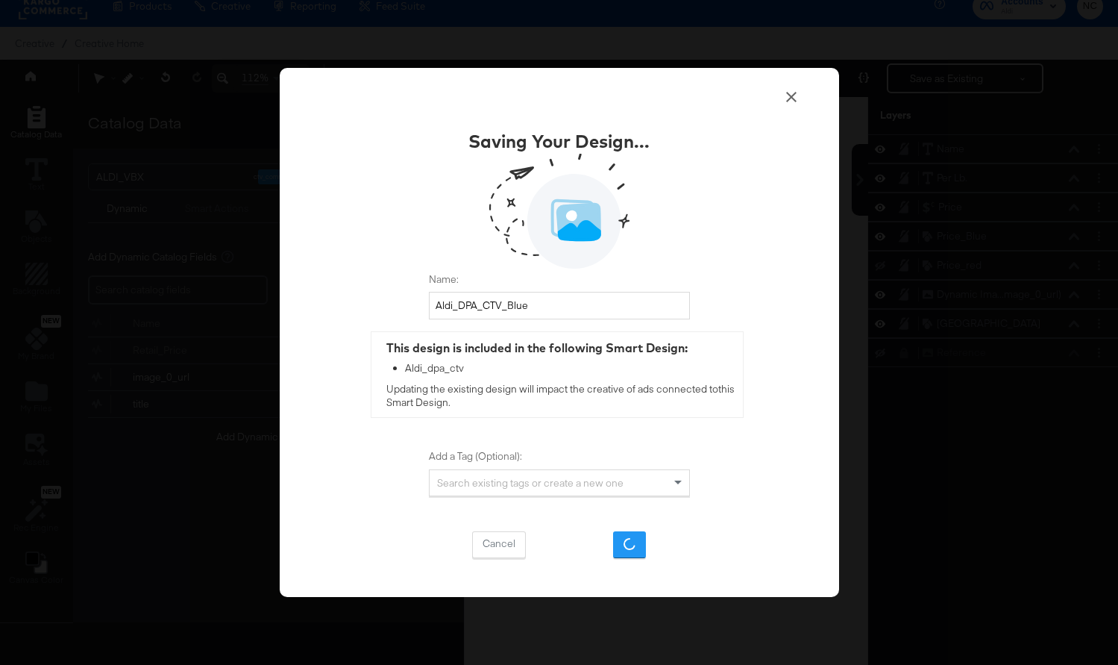
click at [997, 494] on div "Saving Your Design... Name: Aldi_DPA_CTV_Blue This design is included in the fo…" at bounding box center [559, 332] width 1118 height 665
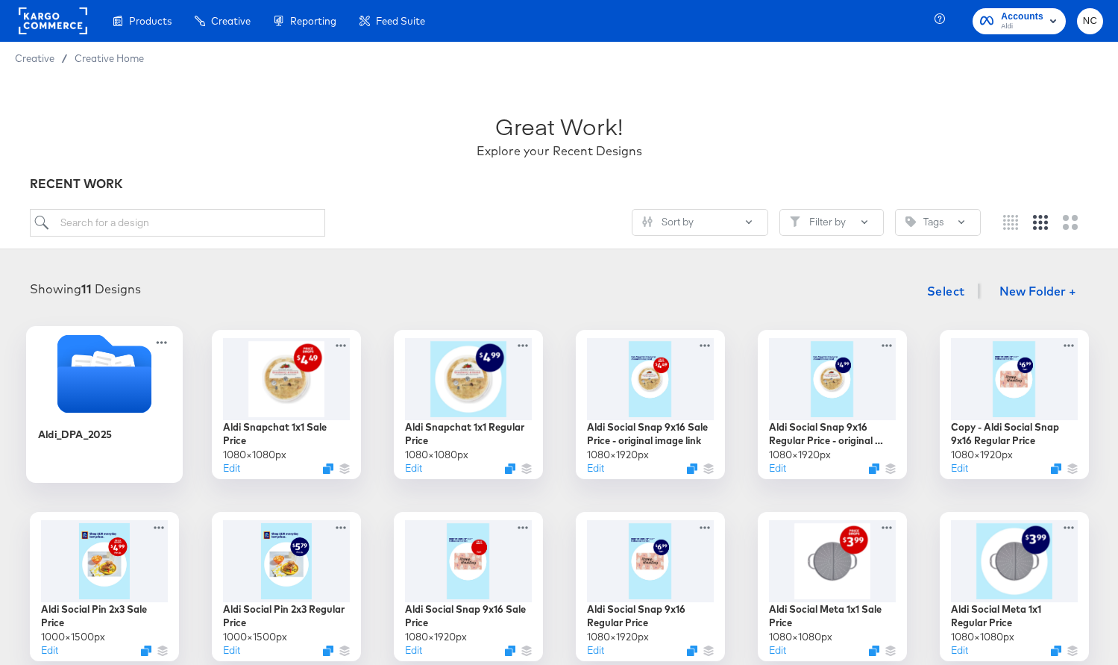
click at [139, 390] on icon "Folder" at bounding box center [104, 389] width 94 height 46
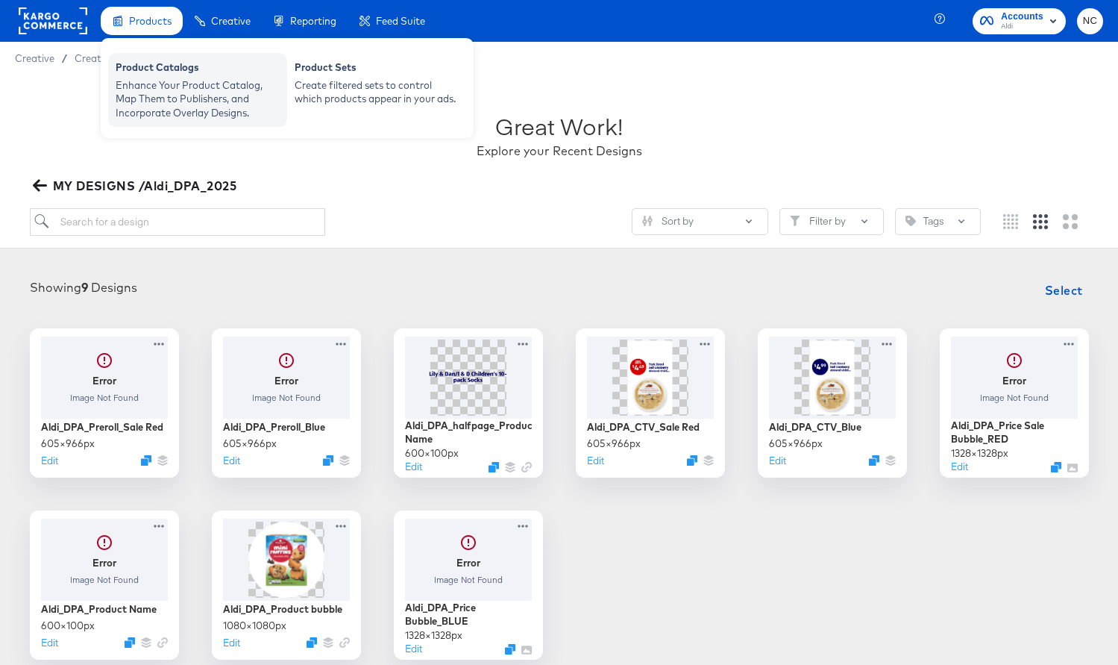
click at [142, 90] on div "Enhance Your Product Catalog, Map Them to Publishers, and Incorporate Overlay D…" at bounding box center [198, 99] width 164 height 42
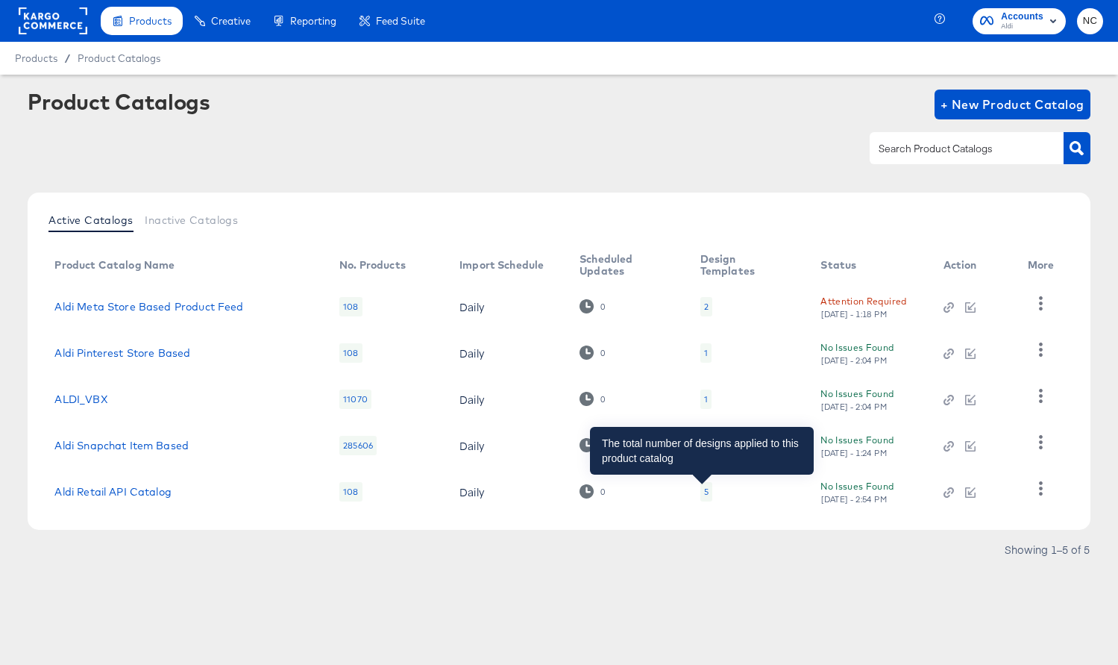
click at [704, 492] on div "5" at bounding box center [706, 492] width 4 height 12
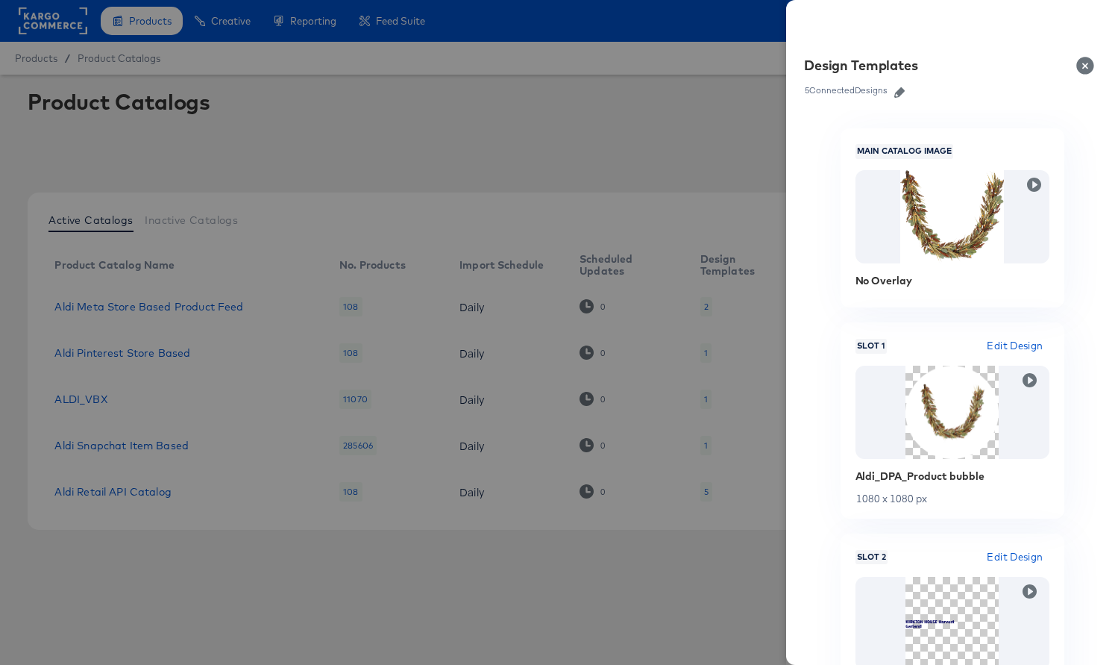
click at [902, 93] on icon "button" at bounding box center [899, 92] width 10 height 10
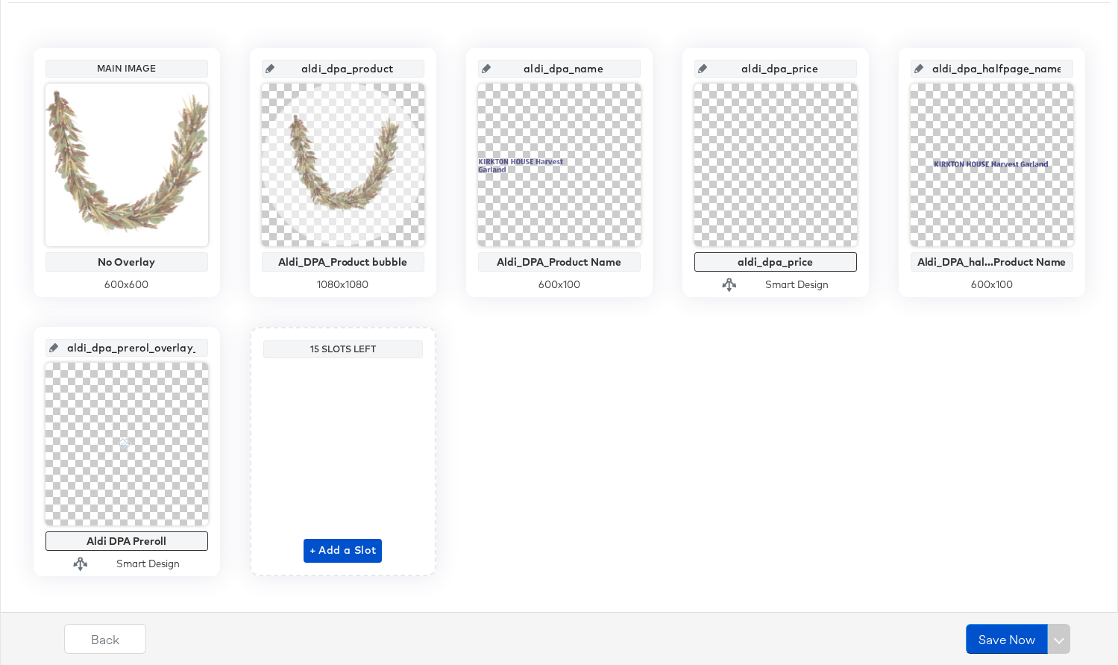
scroll to position [313, 0]
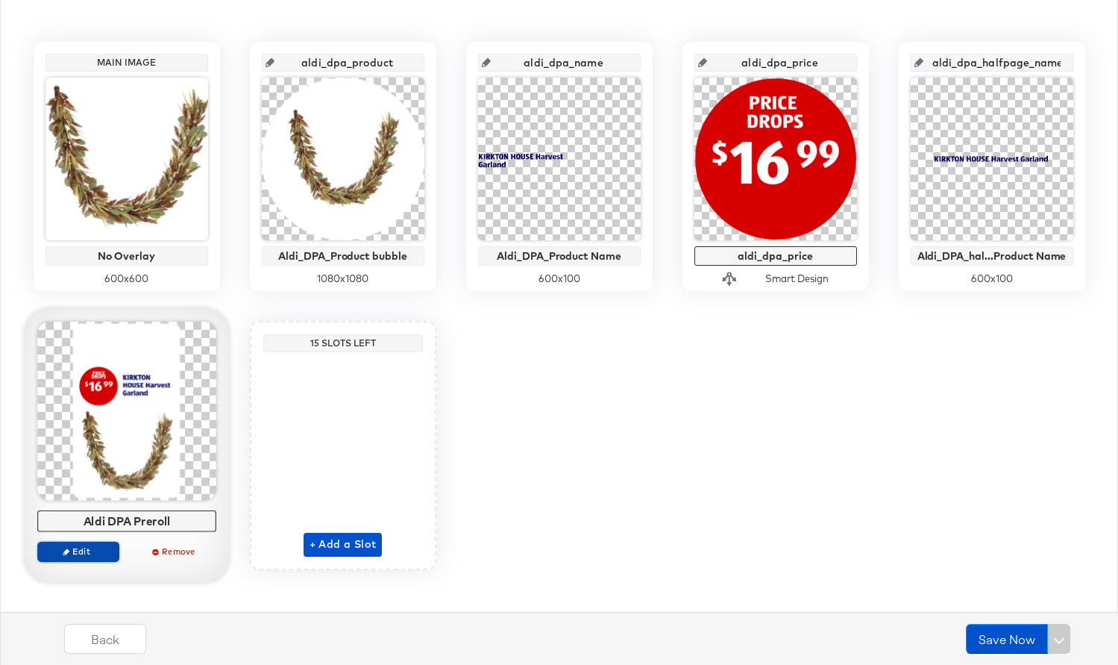
click at [84, 555] on span "Edit" at bounding box center [77, 550] width 69 height 11
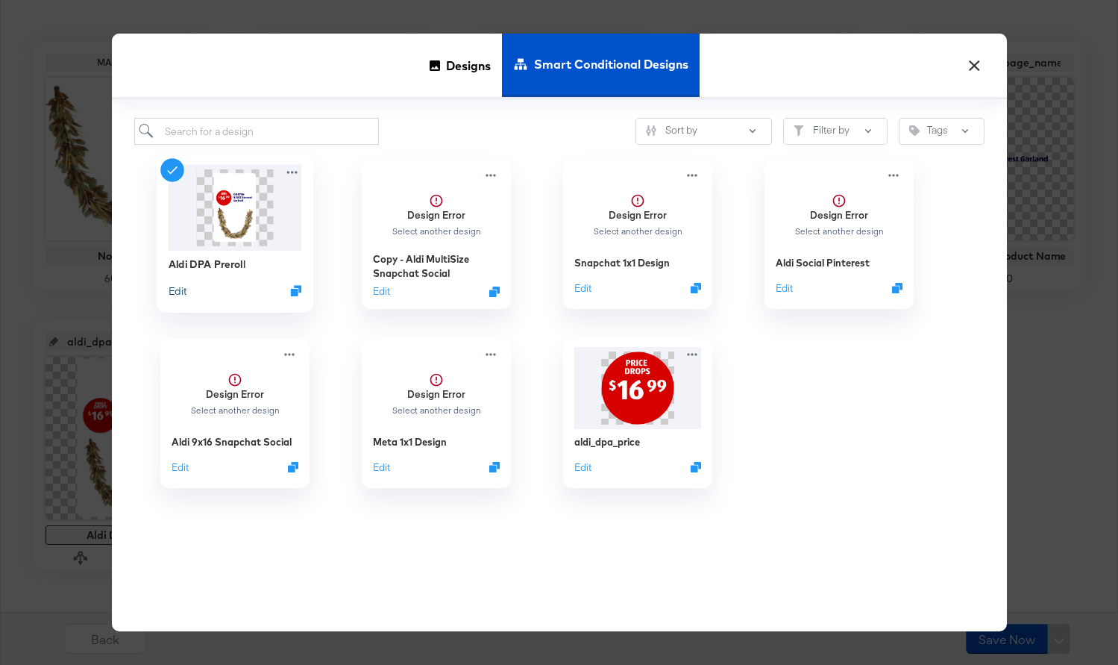
click at [180, 288] on button "Edit" at bounding box center [177, 290] width 18 height 14
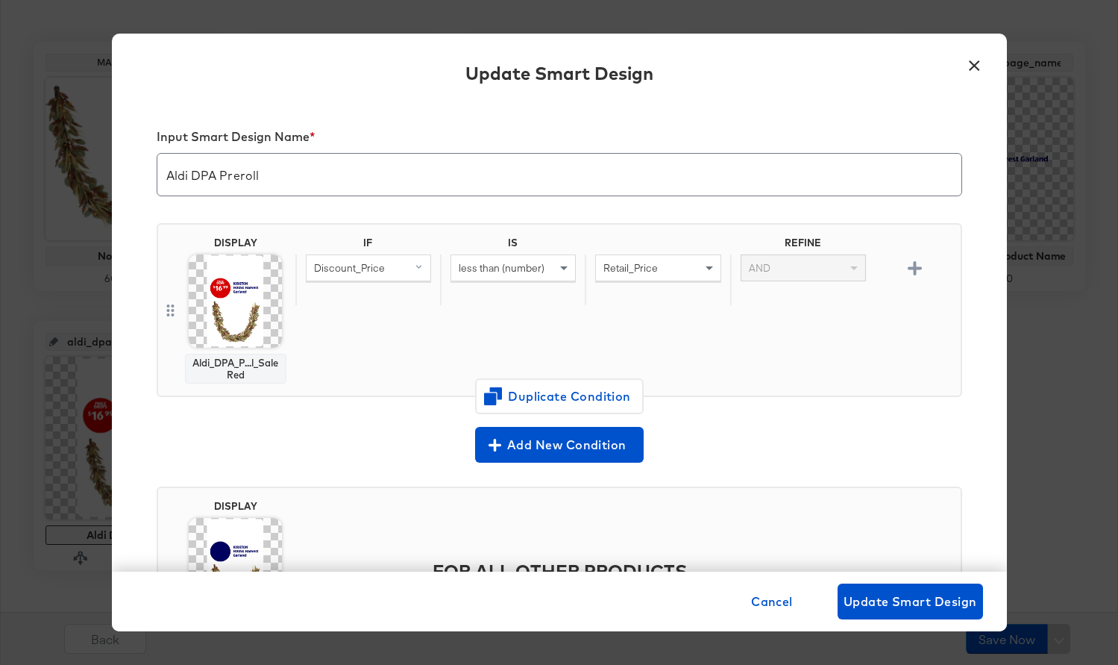
click at [246, 313] on img at bounding box center [235, 300] width 93 height 93
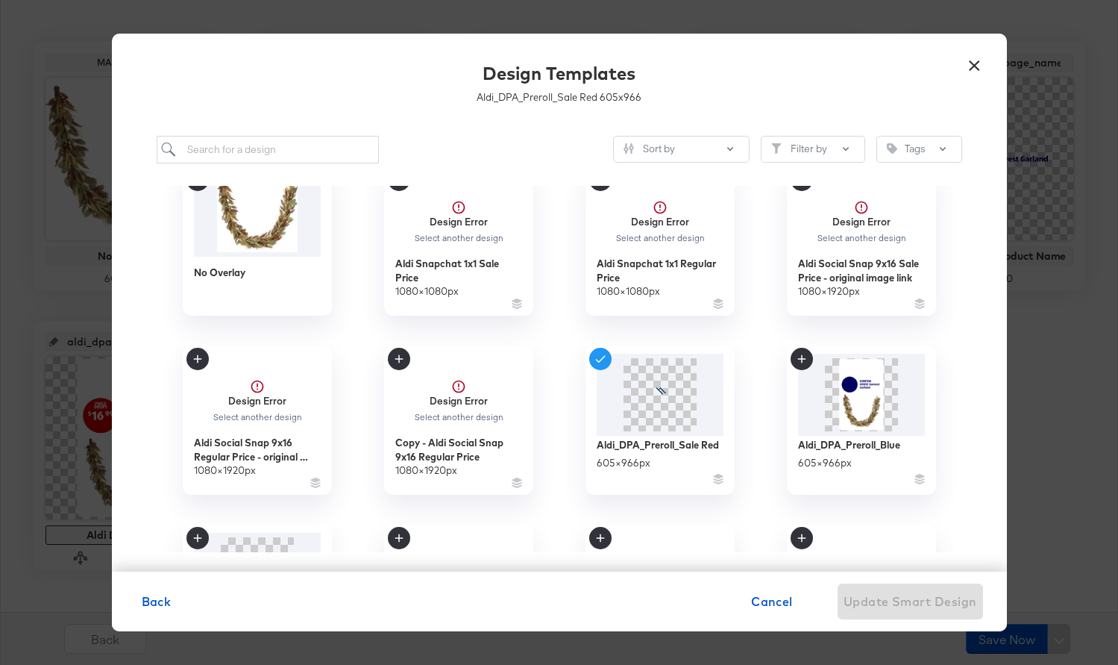
scroll to position [36, 0]
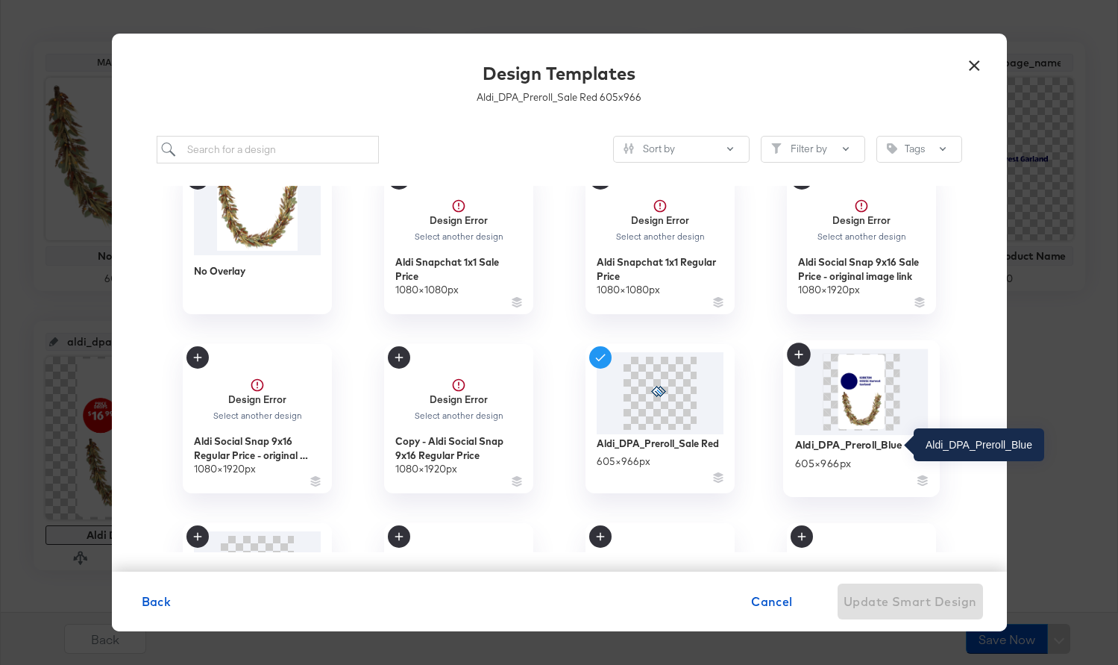
click at [816, 449] on div "Aldi_DPA_Preroll_Blue" at bounding box center [847, 444] width 107 height 14
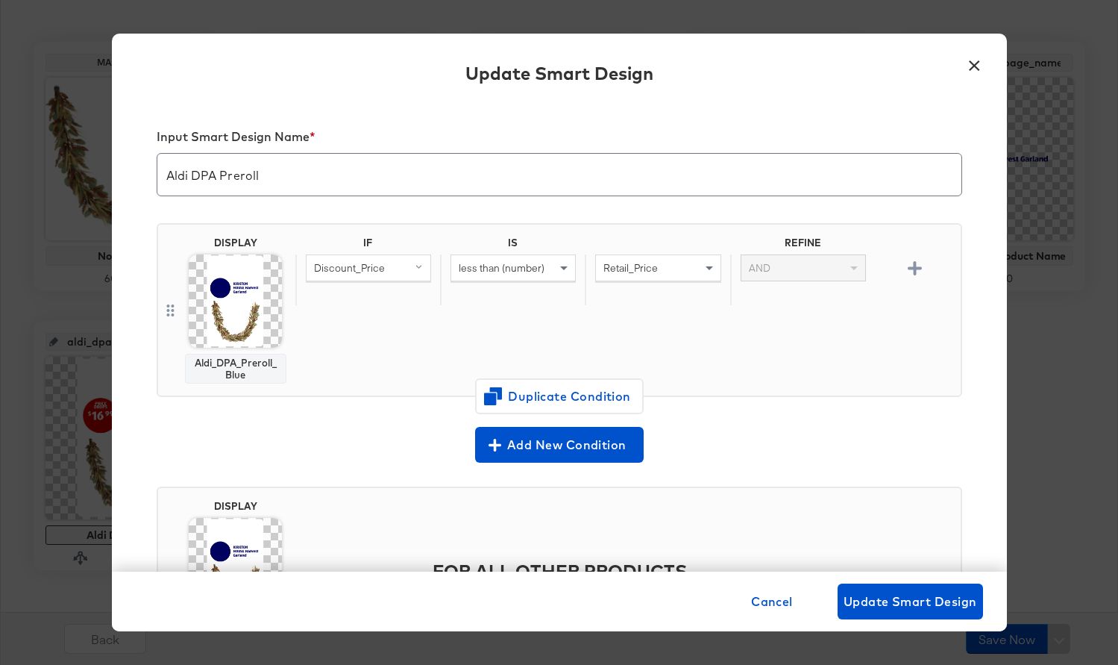
click at [239, 322] on img at bounding box center [235, 300] width 93 height 93
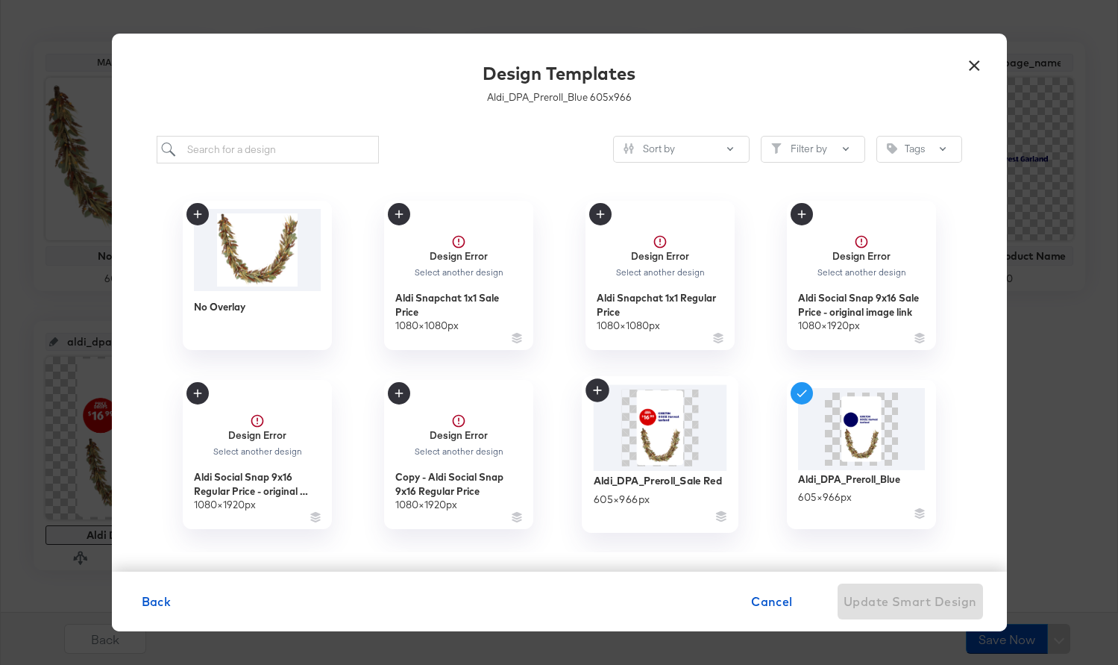
click at [644, 461] on img at bounding box center [660, 428] width 134 height 87
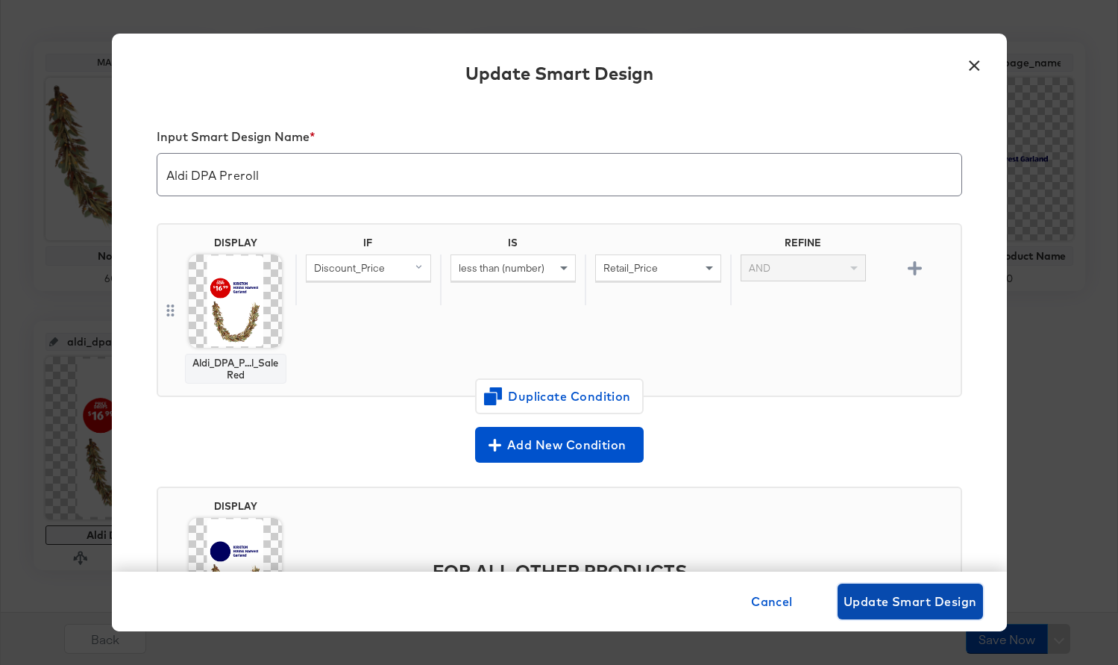
click at [881, 603] on span "Update Smart Design" at bounding box center [911, 601] width 134 height 21
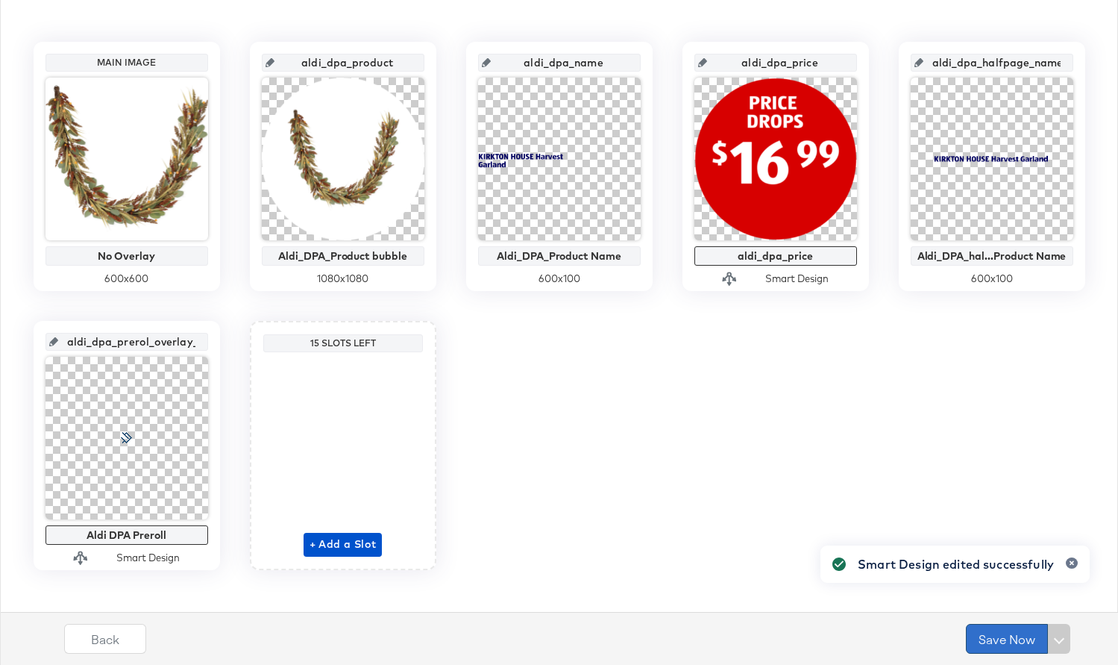
click at [998, 631] on button "Save Now" at bounding box center [1007, 639] width 82 height 30
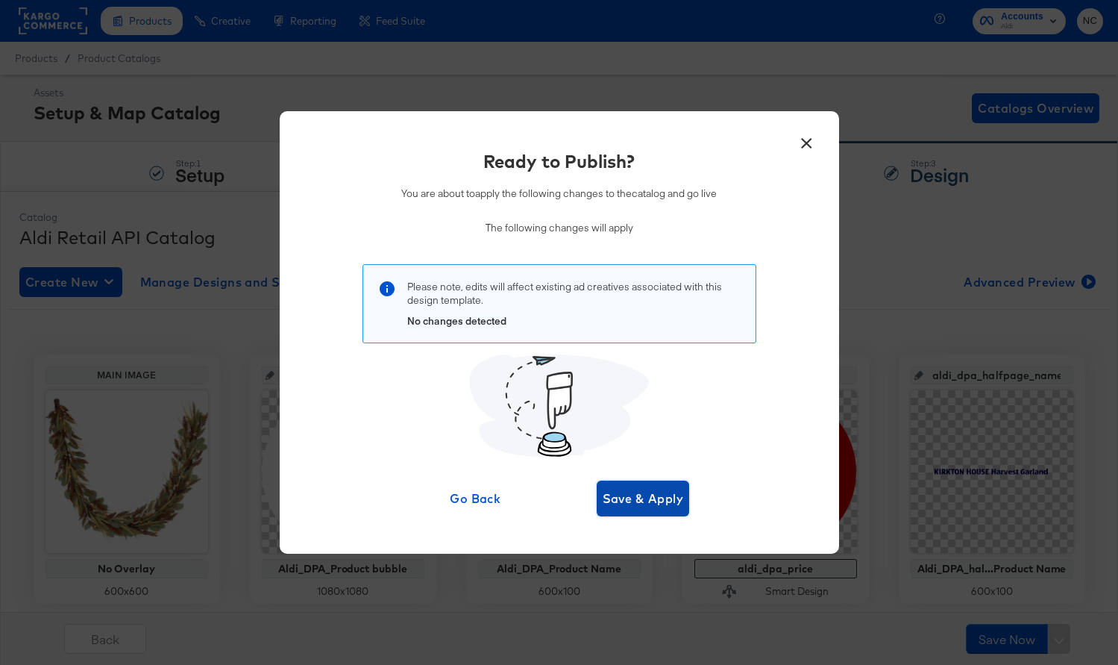
click at [681, 495] on span "Save & Apply" at bounding box center [643, 498] width 81 height 21
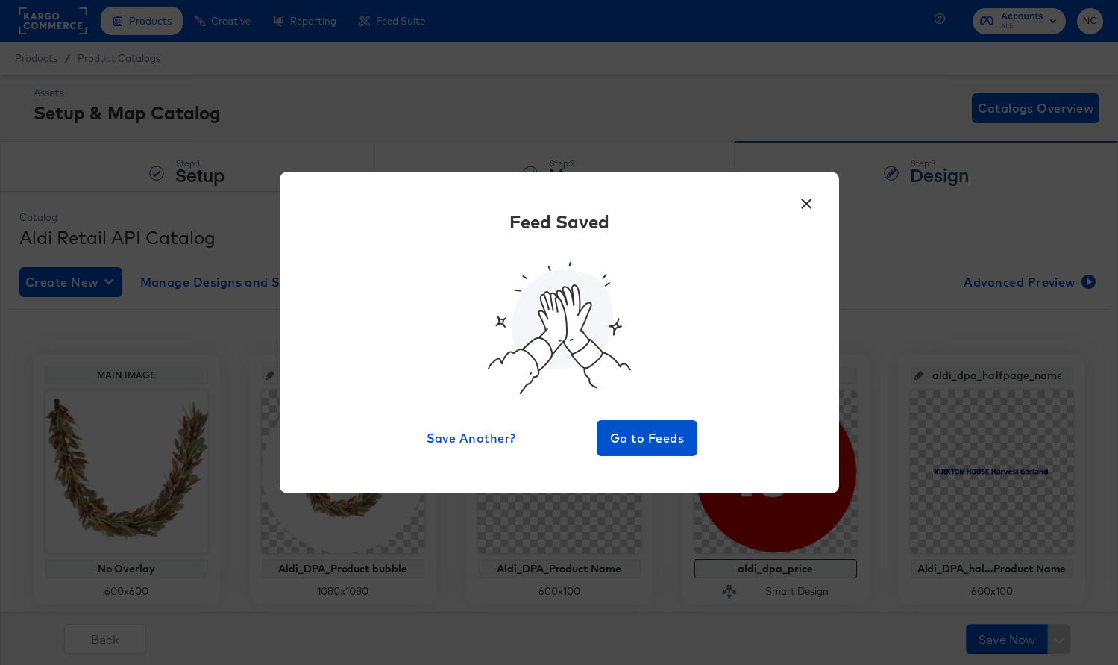
click at [808, 203] on button "×" at bounding box center [807, 199] width 27 height 27
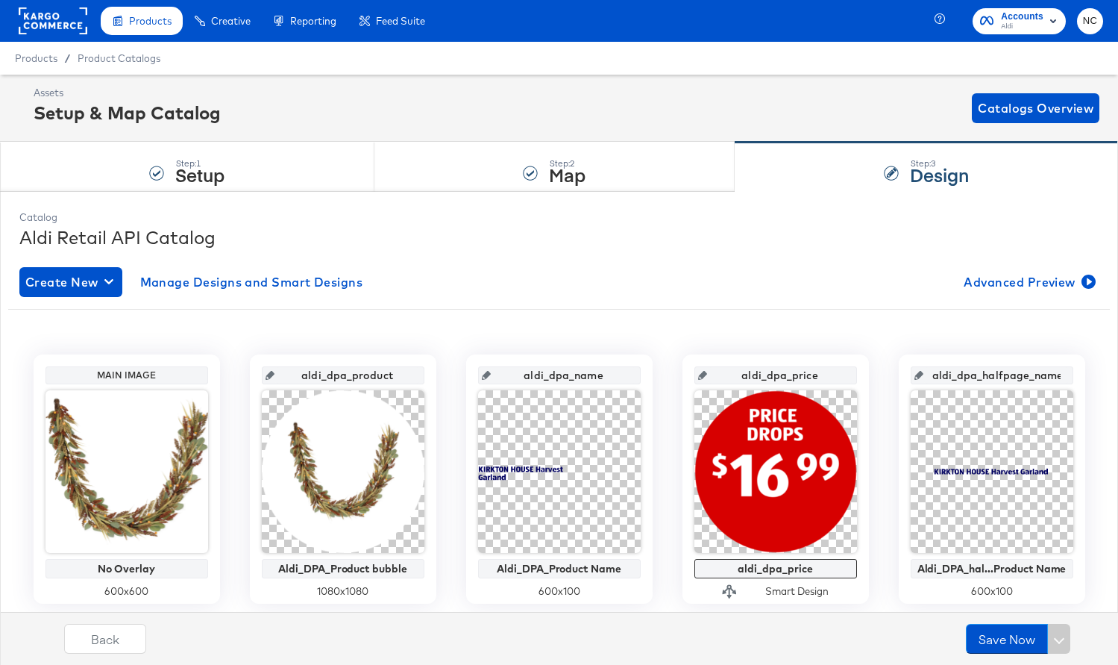
click at [46, 25] on rect at bounding box center [53, 20] width 69 height 27
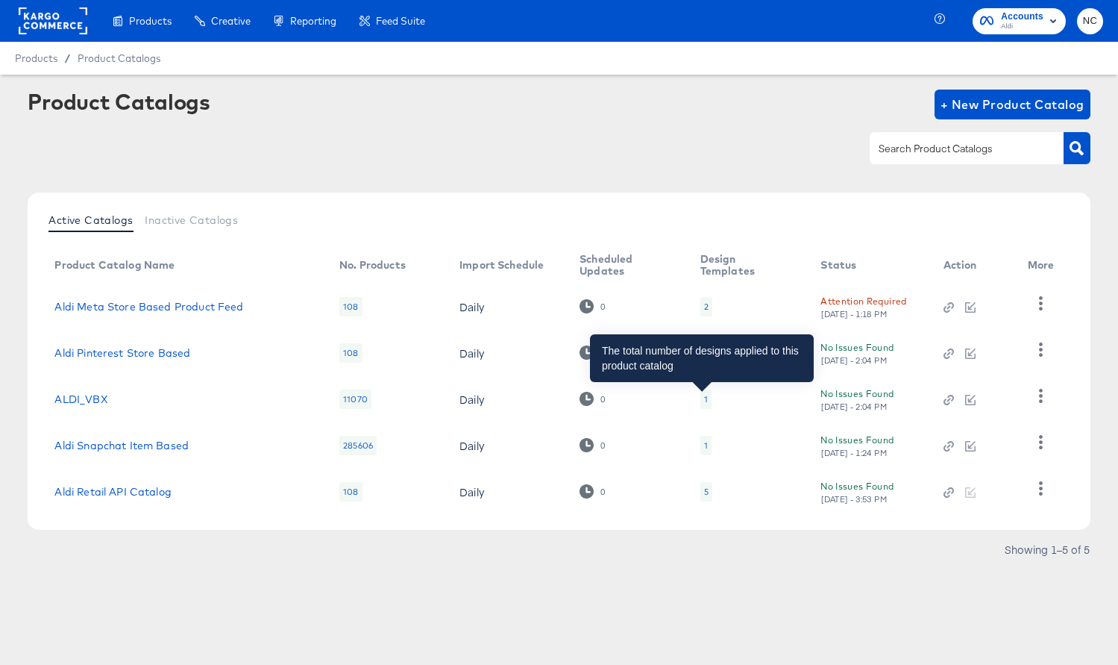
click at [704, 396] on div "1" at bounding box center [706, 399] width 4 height 12
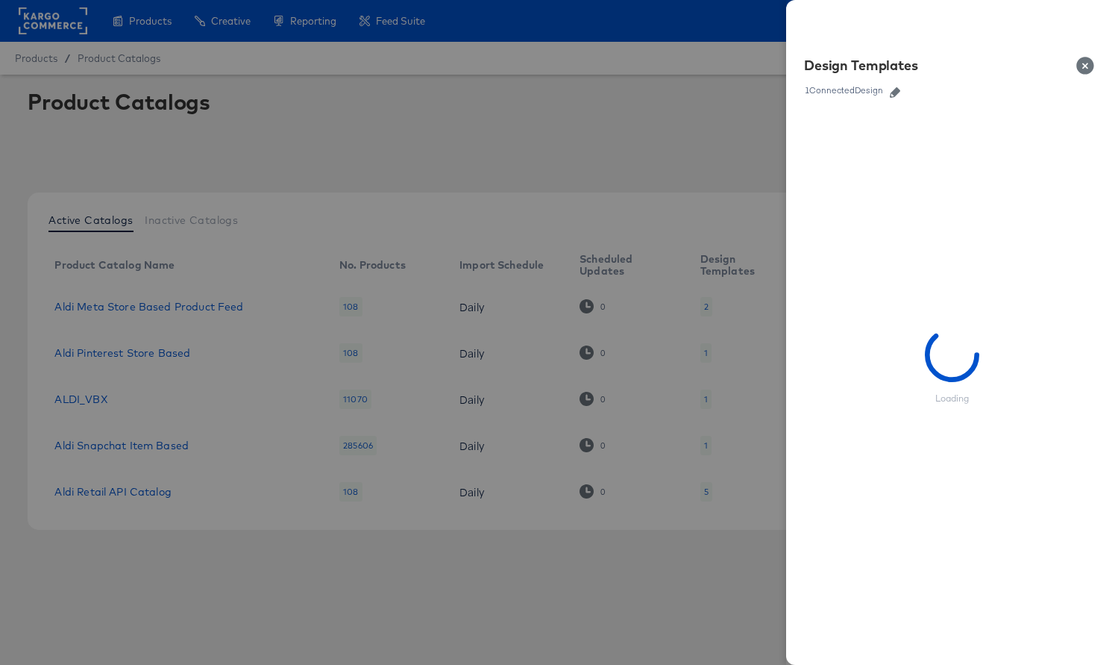
click at [900, 92] on icon "button" at bounding box center [895, 92] width 10 height 10
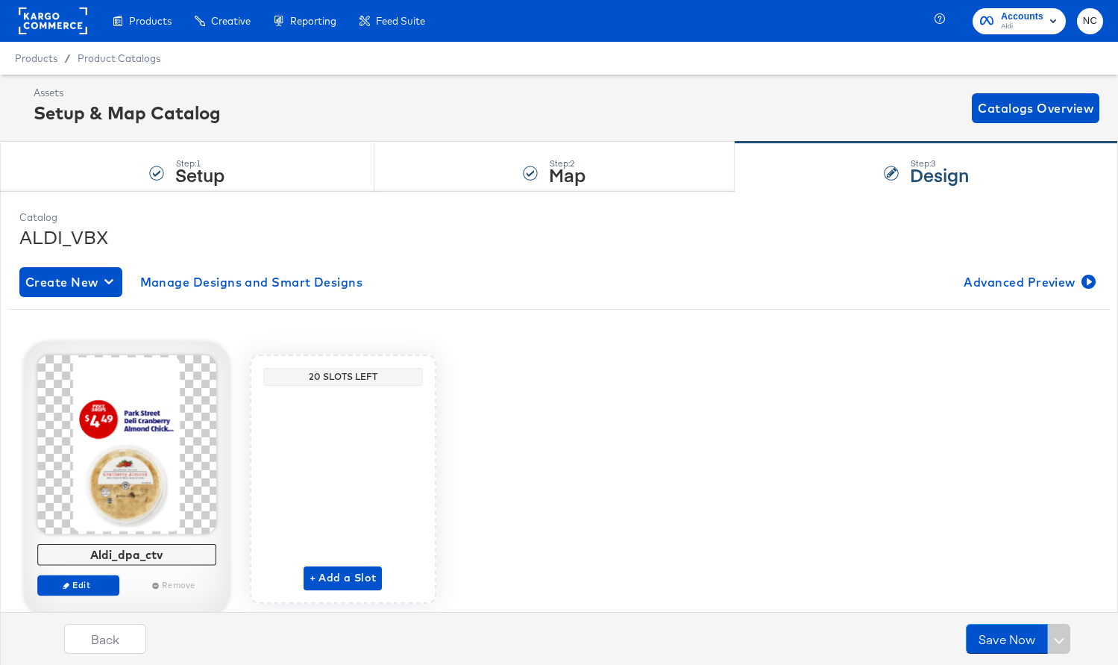
scroll to position [46, 0]
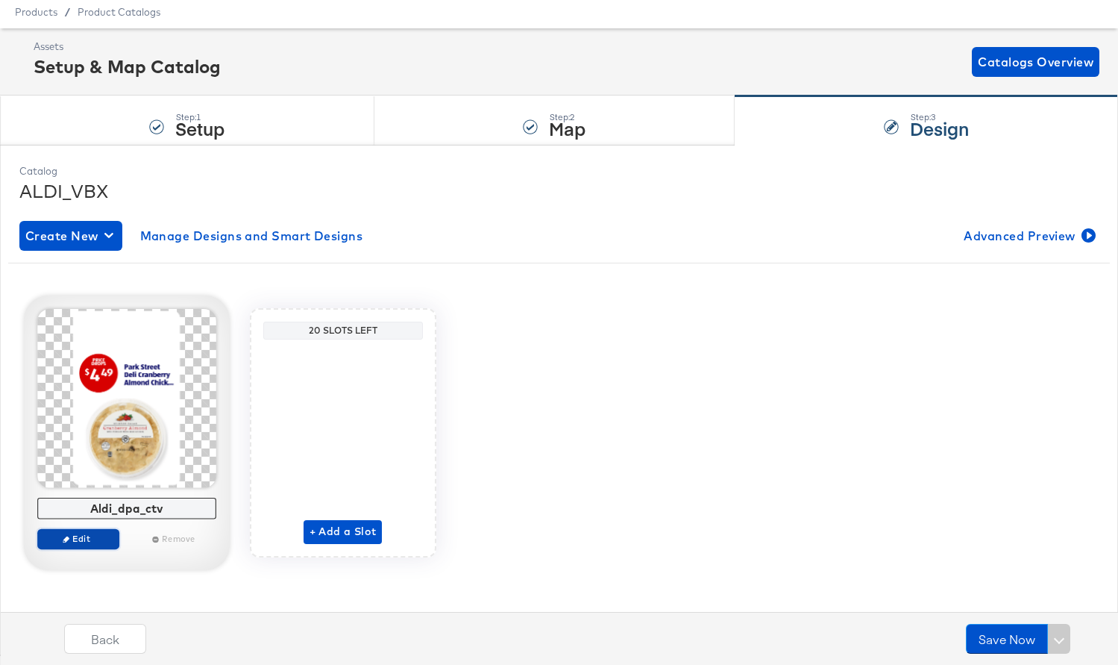
click at [98, 539] on span "Edit" at bounding box center [77, 538] width 69 height 11
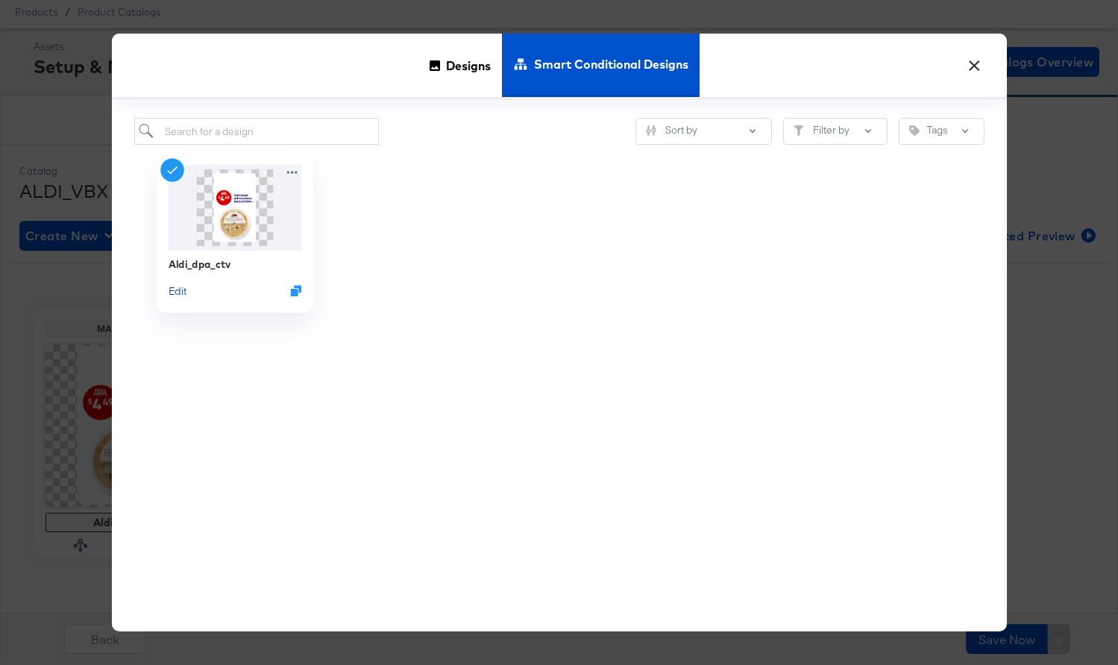
click at [175, 292] on button "Edit" at bounding box center [177, 290] width 18 height 14
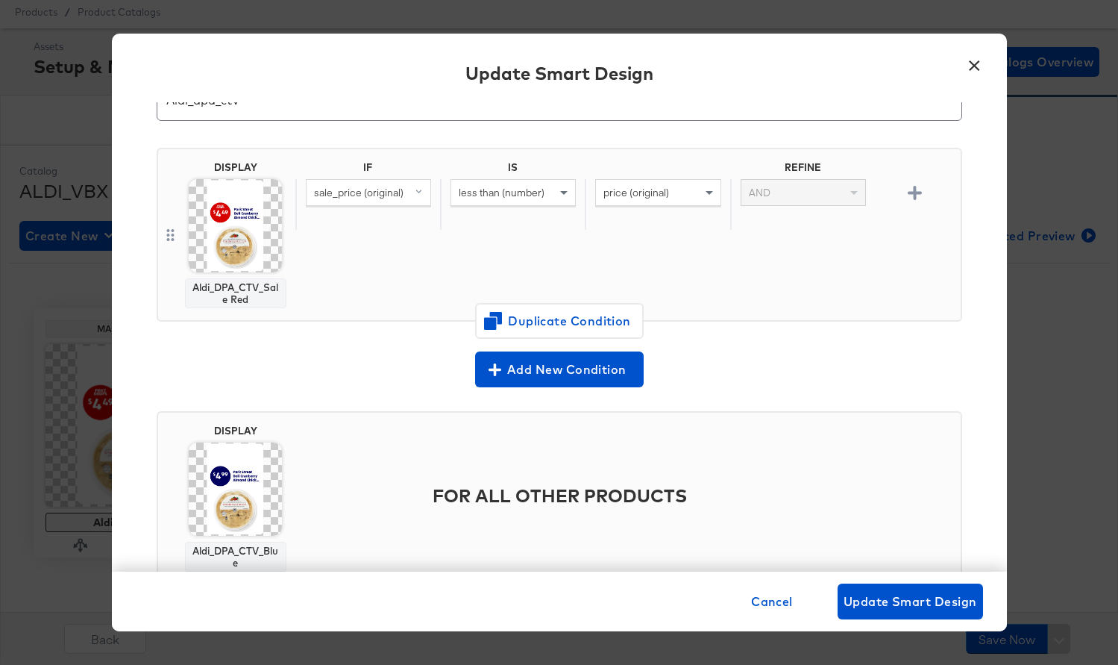
scroll to position [128, 0]
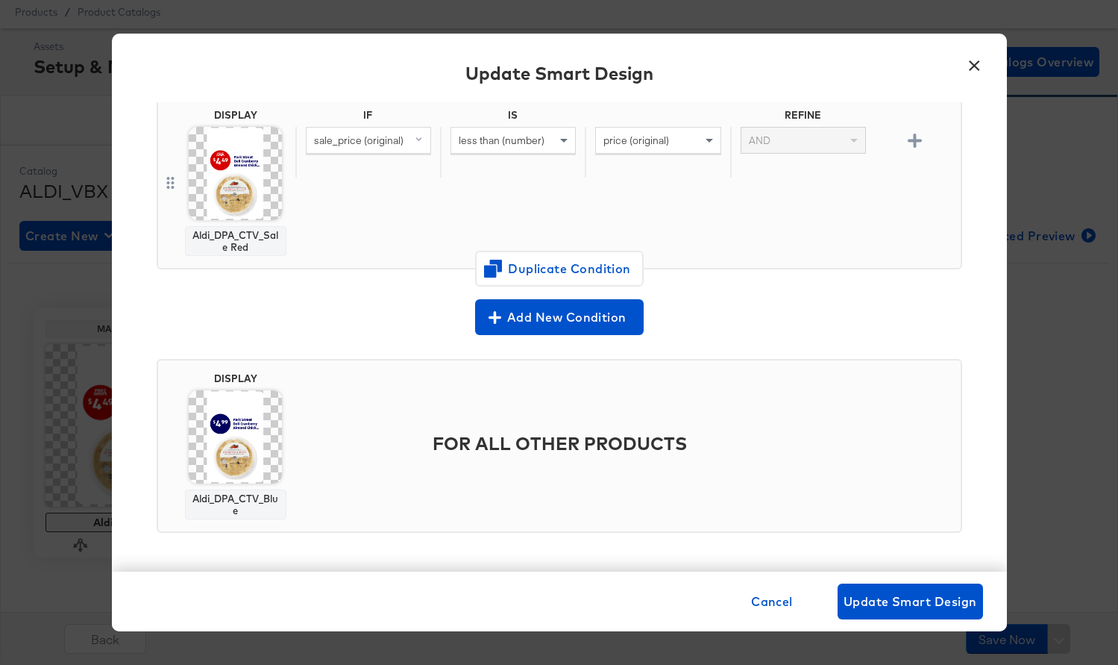
click at [249, 172] on img at bounding box center [235, 173] width 93 height 93
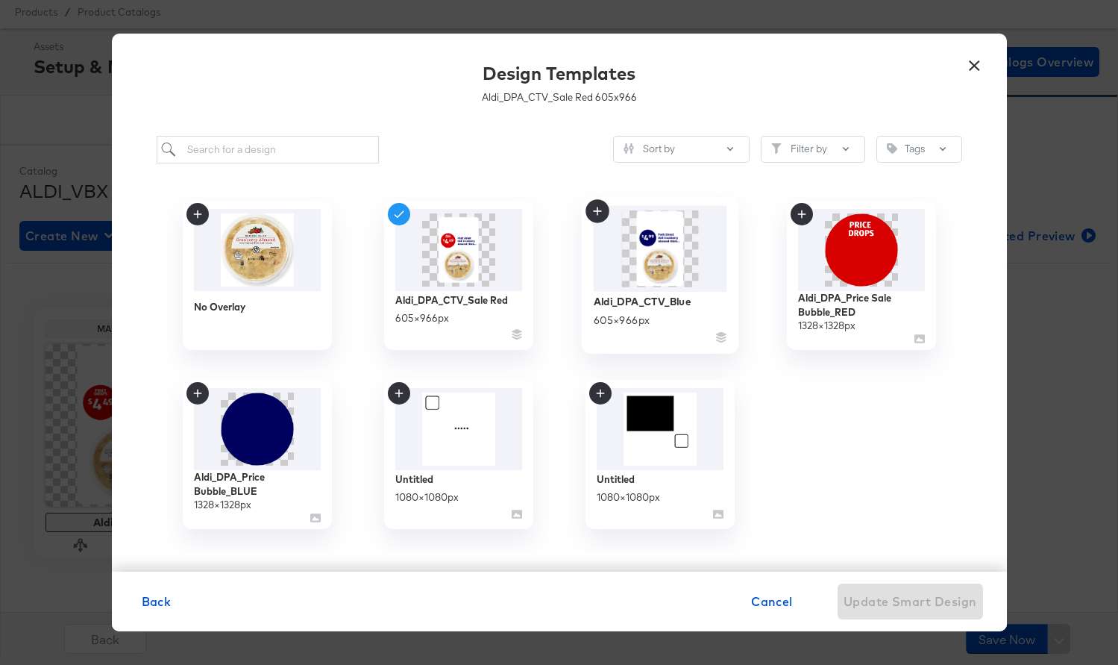
click at [662, 289] on img at bounding box center [660, 249] width 134 height 86
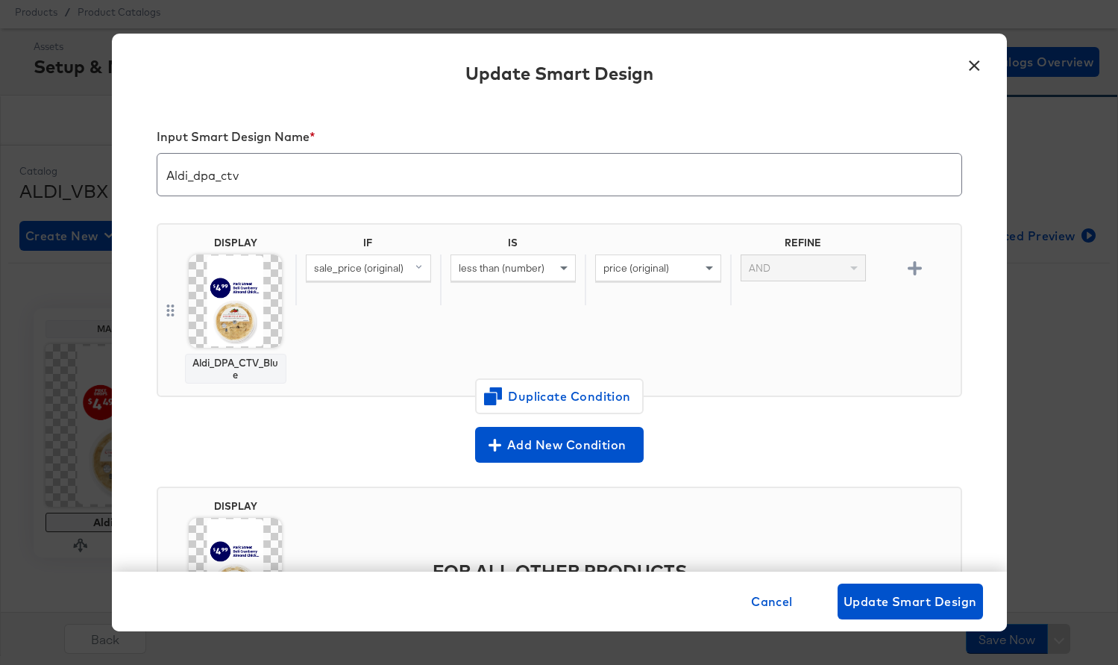
scroll to position [128, 0]
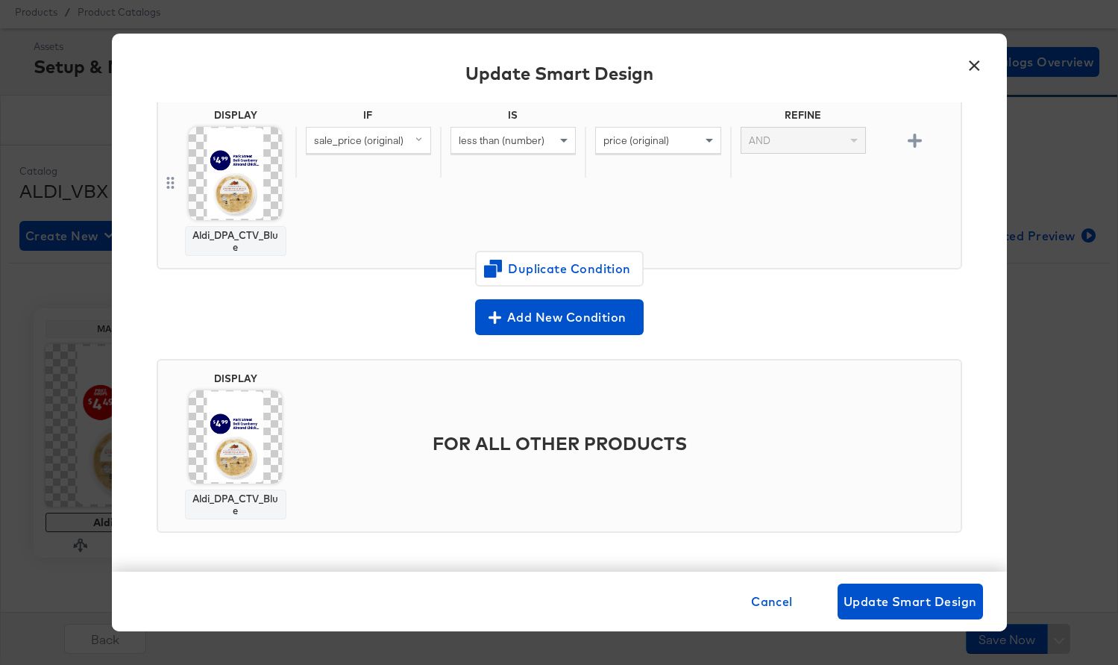
click at [230, 197] on img at bounding box center [235, 173] width 93 height 93
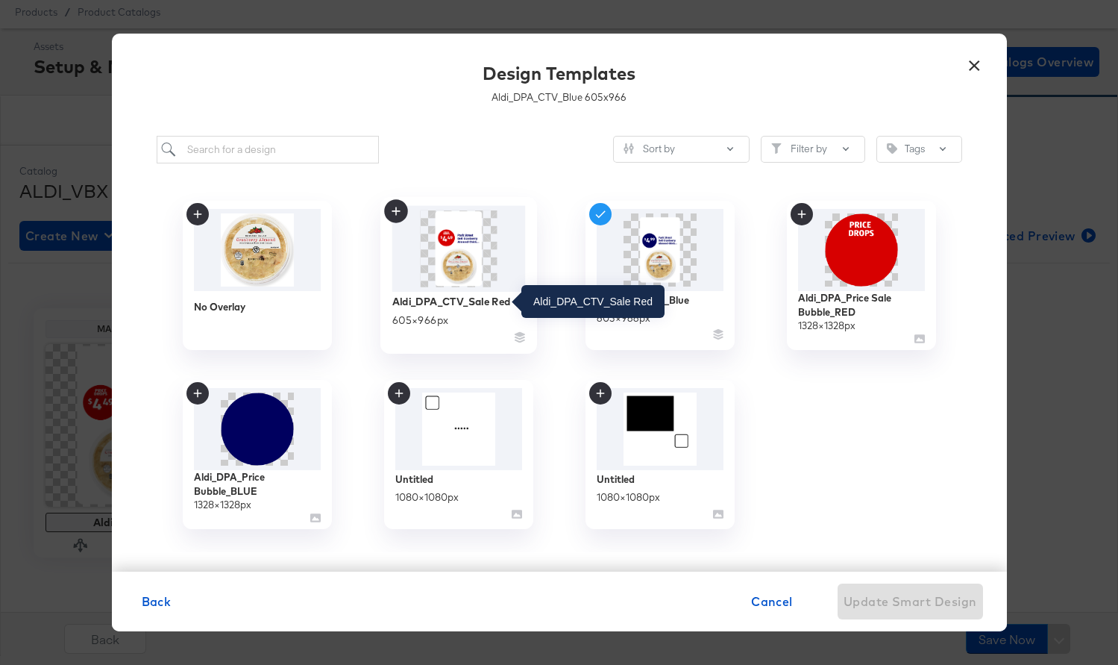
click at [477, 291] on img at bounding box center [459, 249] width 134 height 86
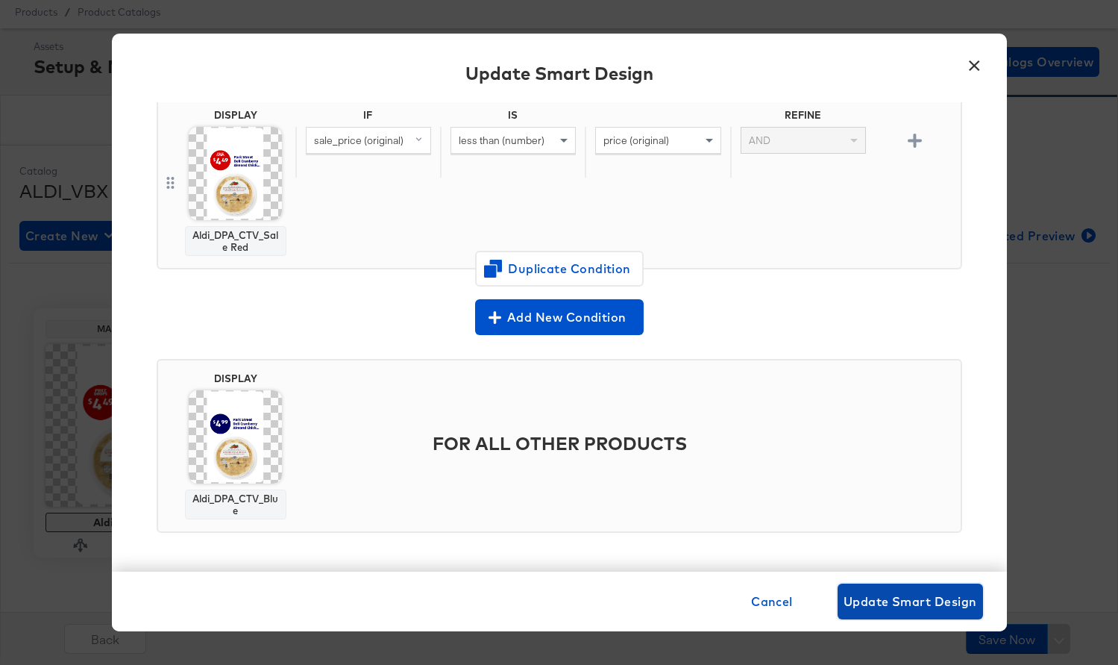
click at [895, 603] on span "Update Smart Design" at bounding box center [911, 601] width 134 height 21
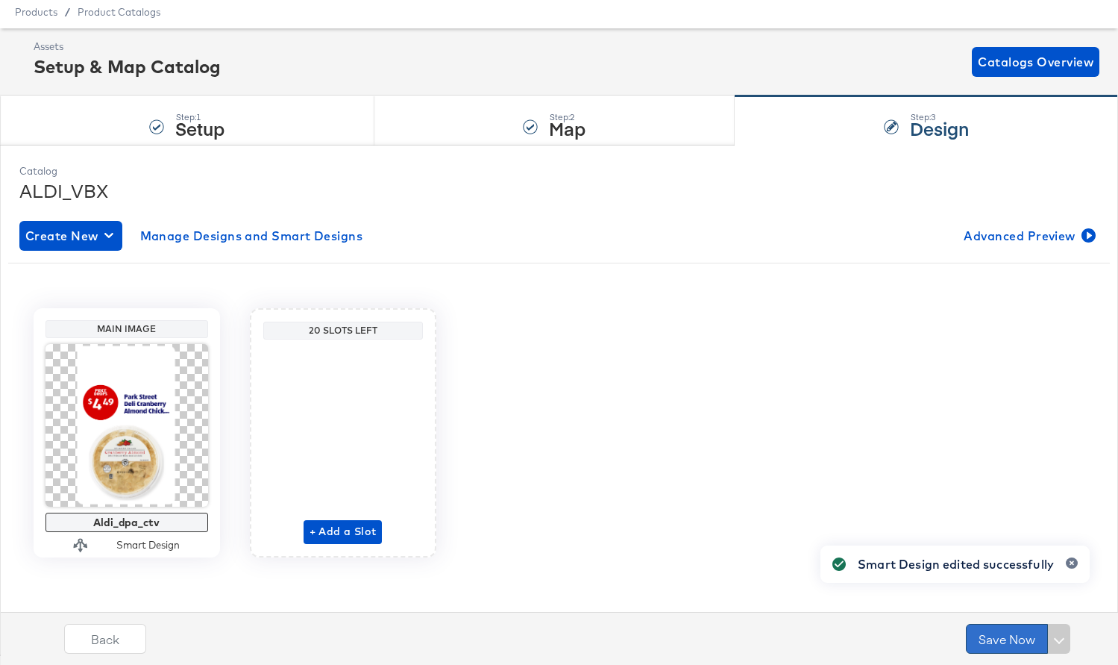
click at [988, 640] on button "Save Now" at bounding box center [1007, 639] width 82 height 30
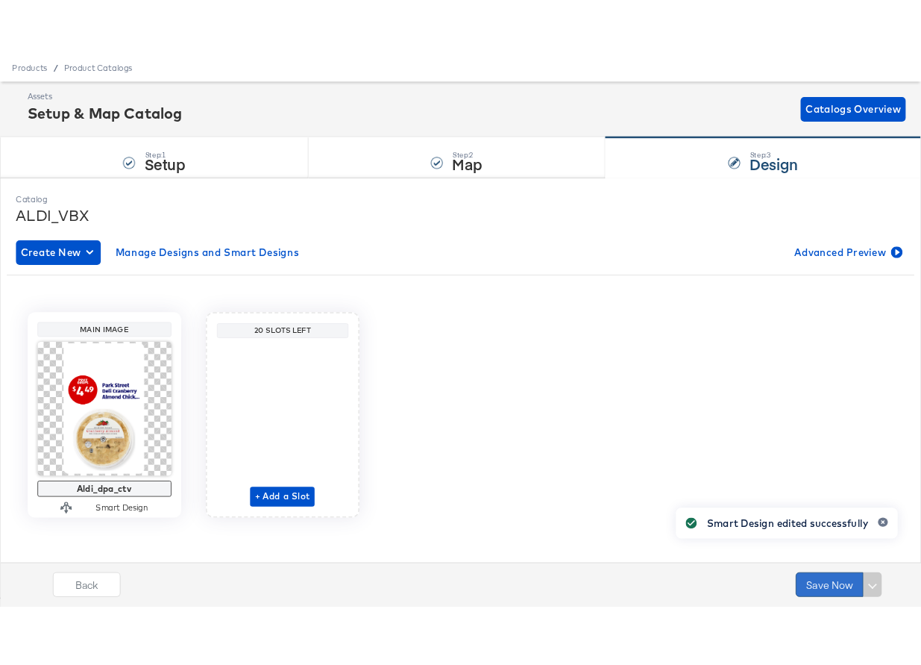
scroll to position [0, 0]
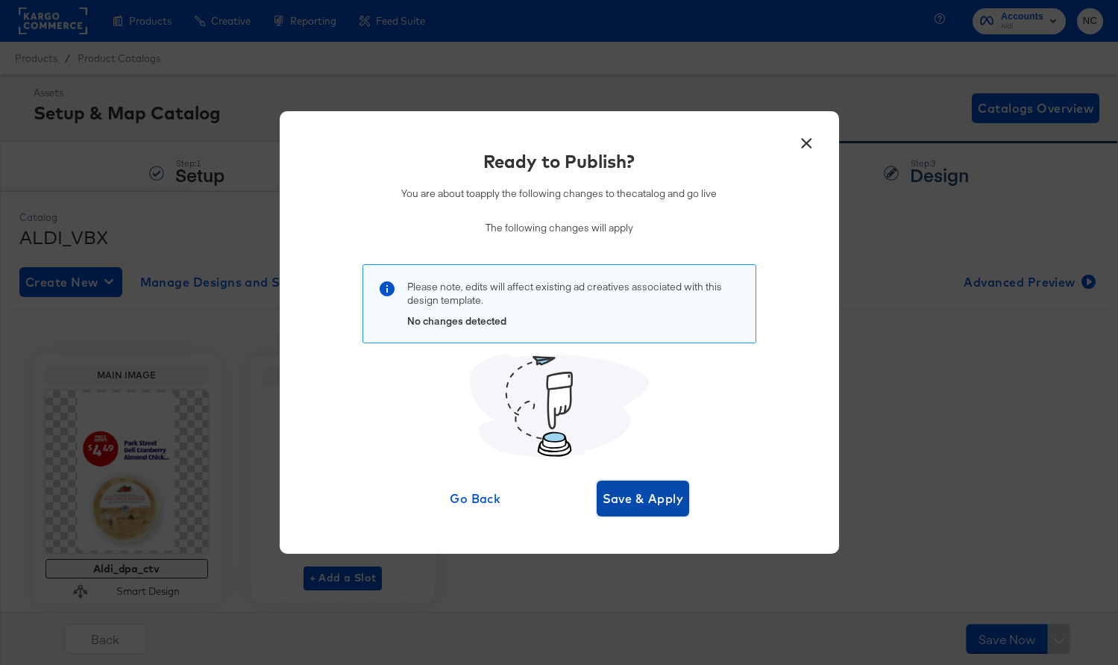
click at [674, 493] on span "Save & Apply" at bounding box center [643, 498] width 81 height 21
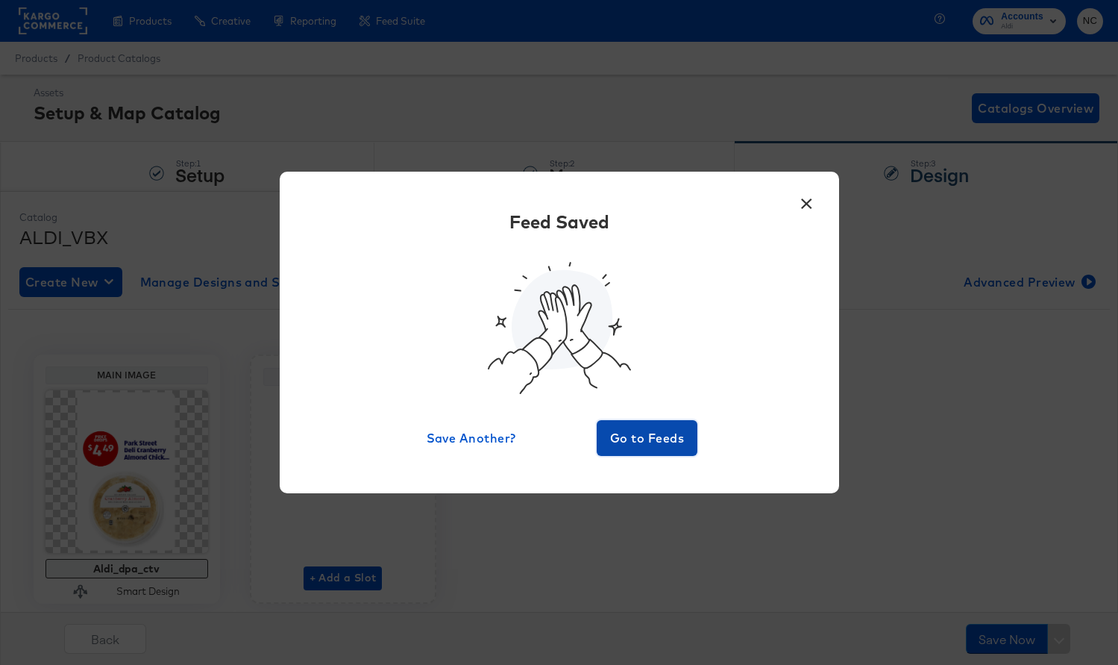
click at [633, 432] on span "Go to Feeds" at bounding box center [648, 437] width 90 height 21
